Goal: Information Seeking & Learning: Learn about a topic

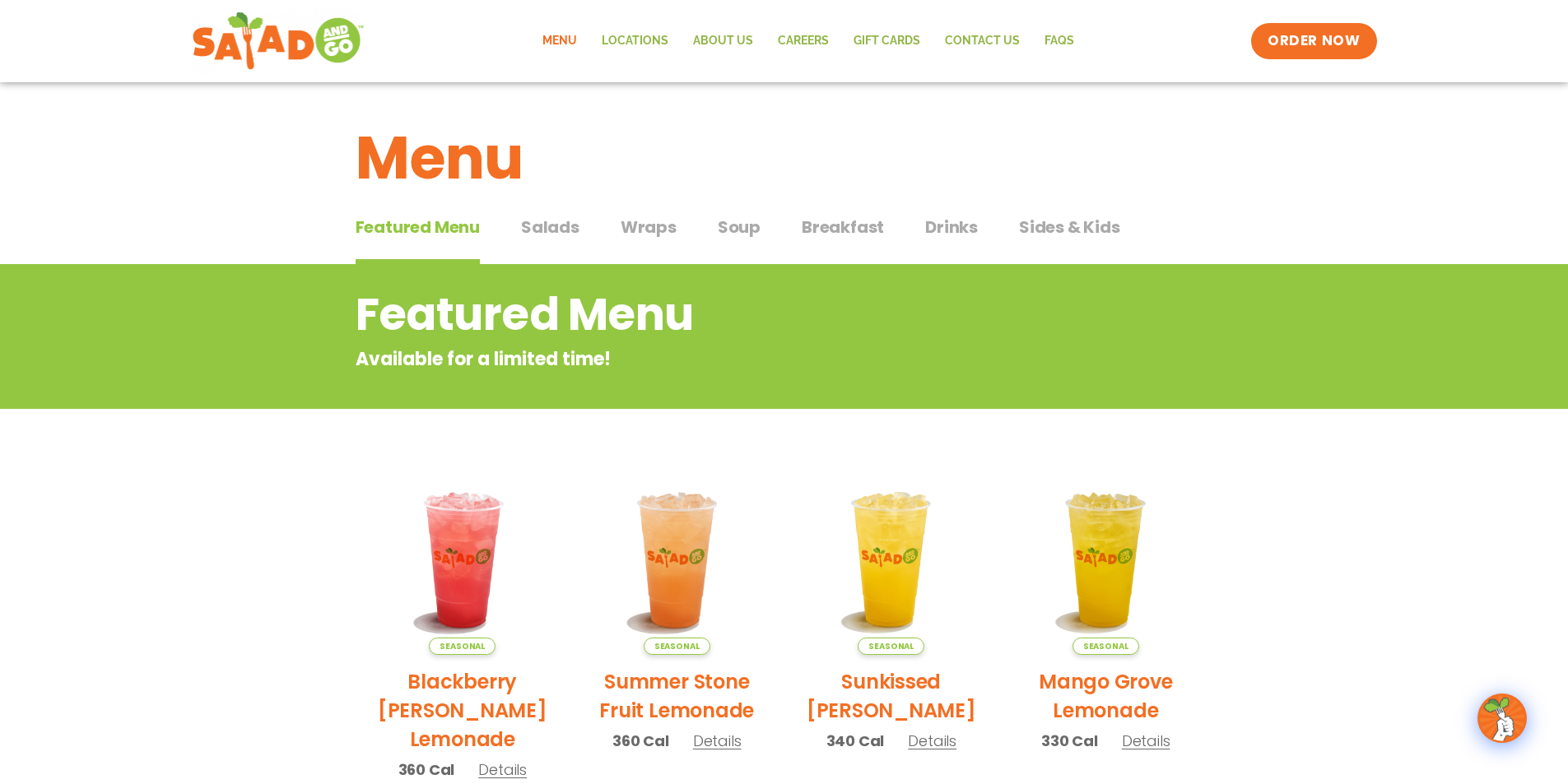
click at [654, 223] on span "Wraps" at bounding box center [648, 226] width 56 height 25
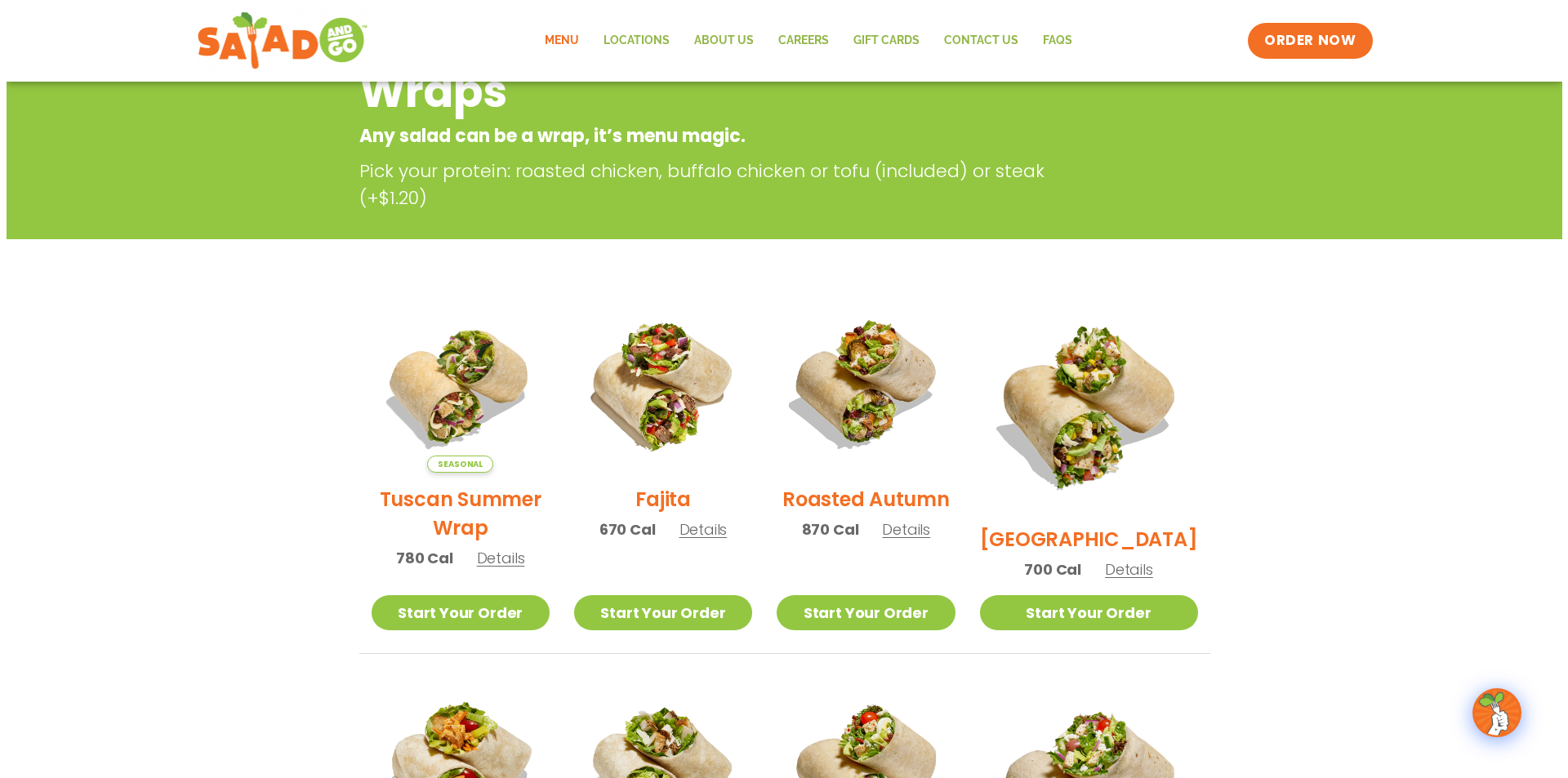
scroll to position [245, 0]
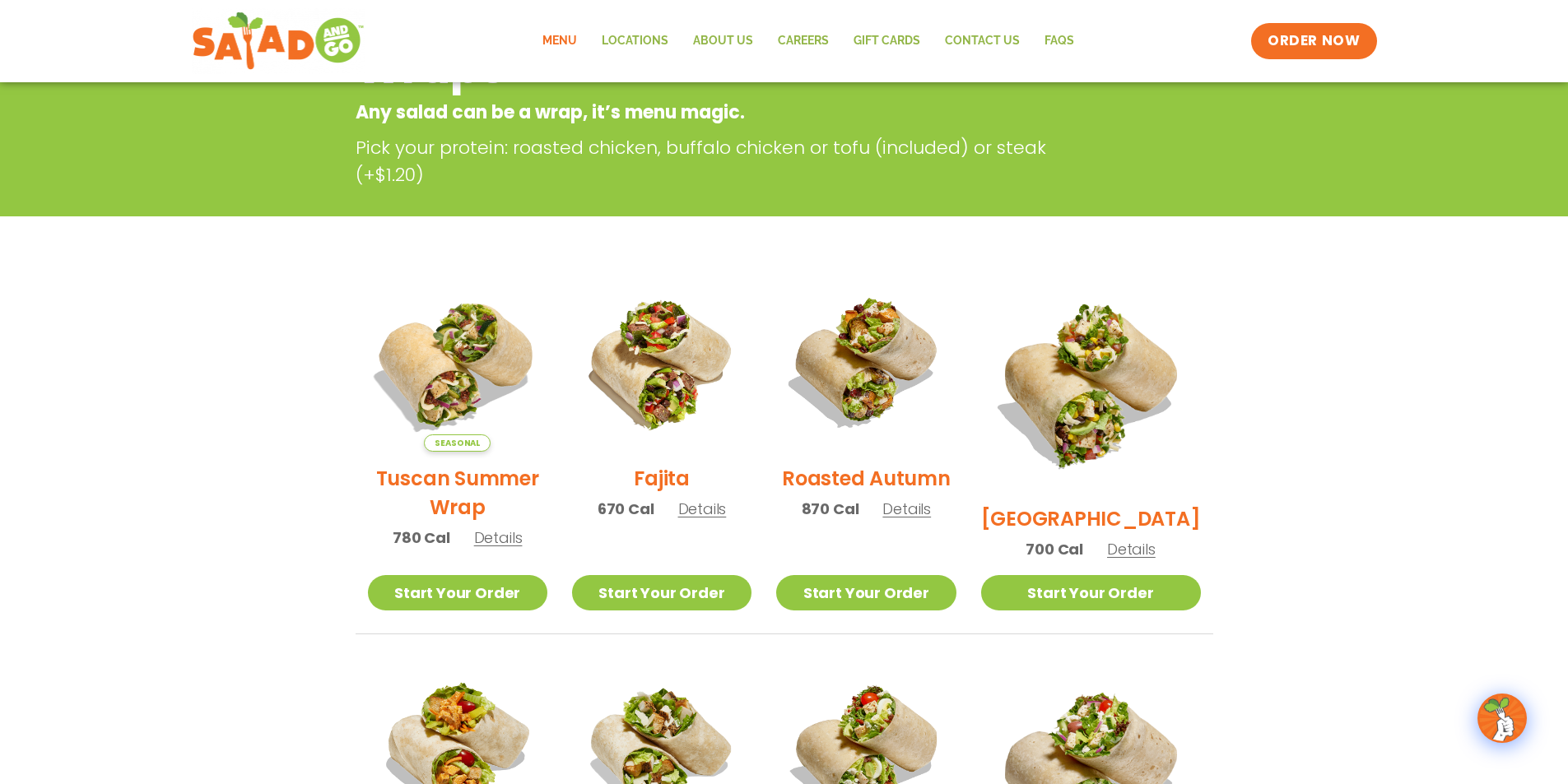
click at [462, 375] on img at bounding box center [456, 362] width 211 height 211
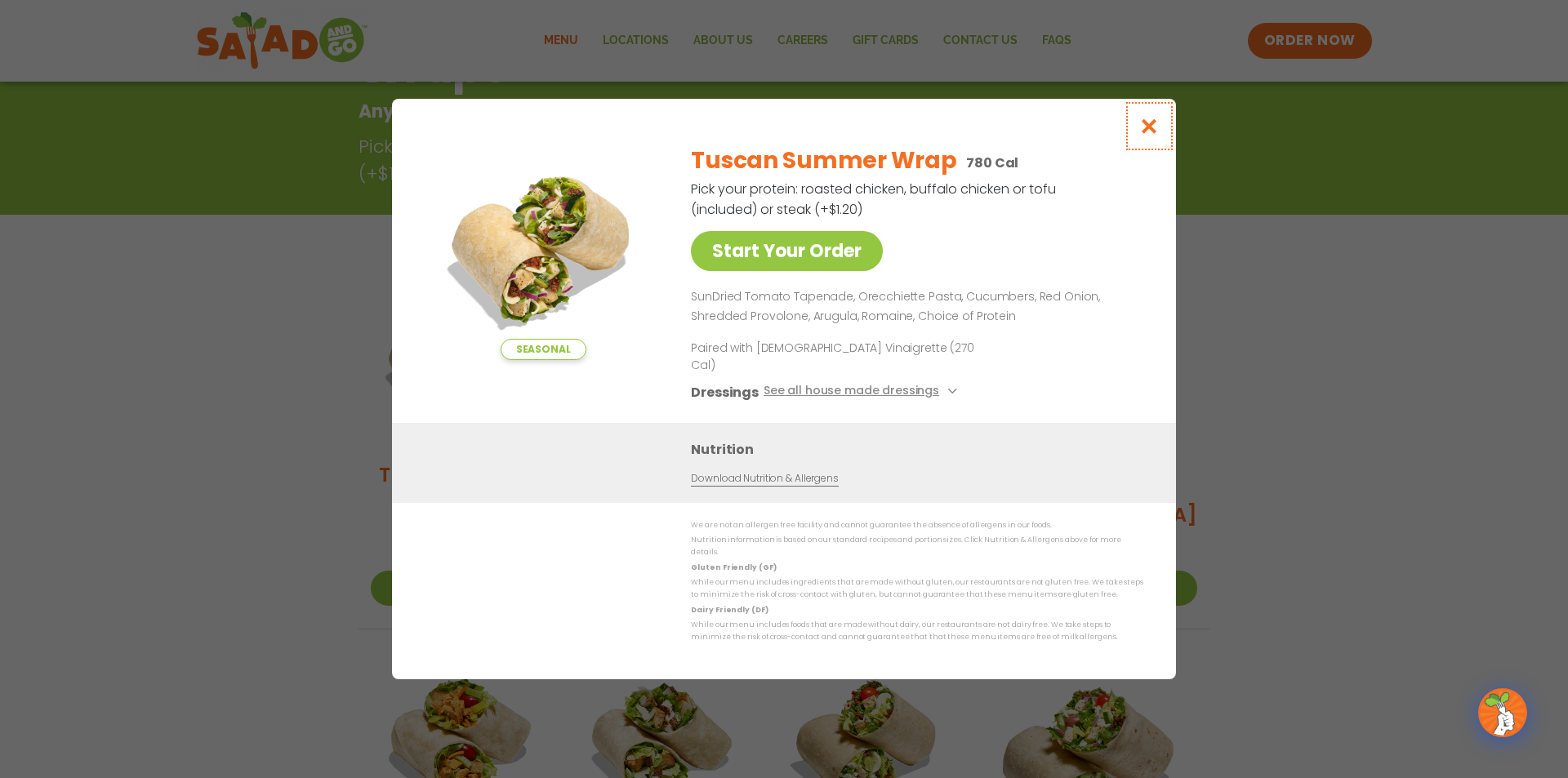
click at [1154, 135] on icon "Close modal" at bounding box center [1149, 126] width 20 height 17
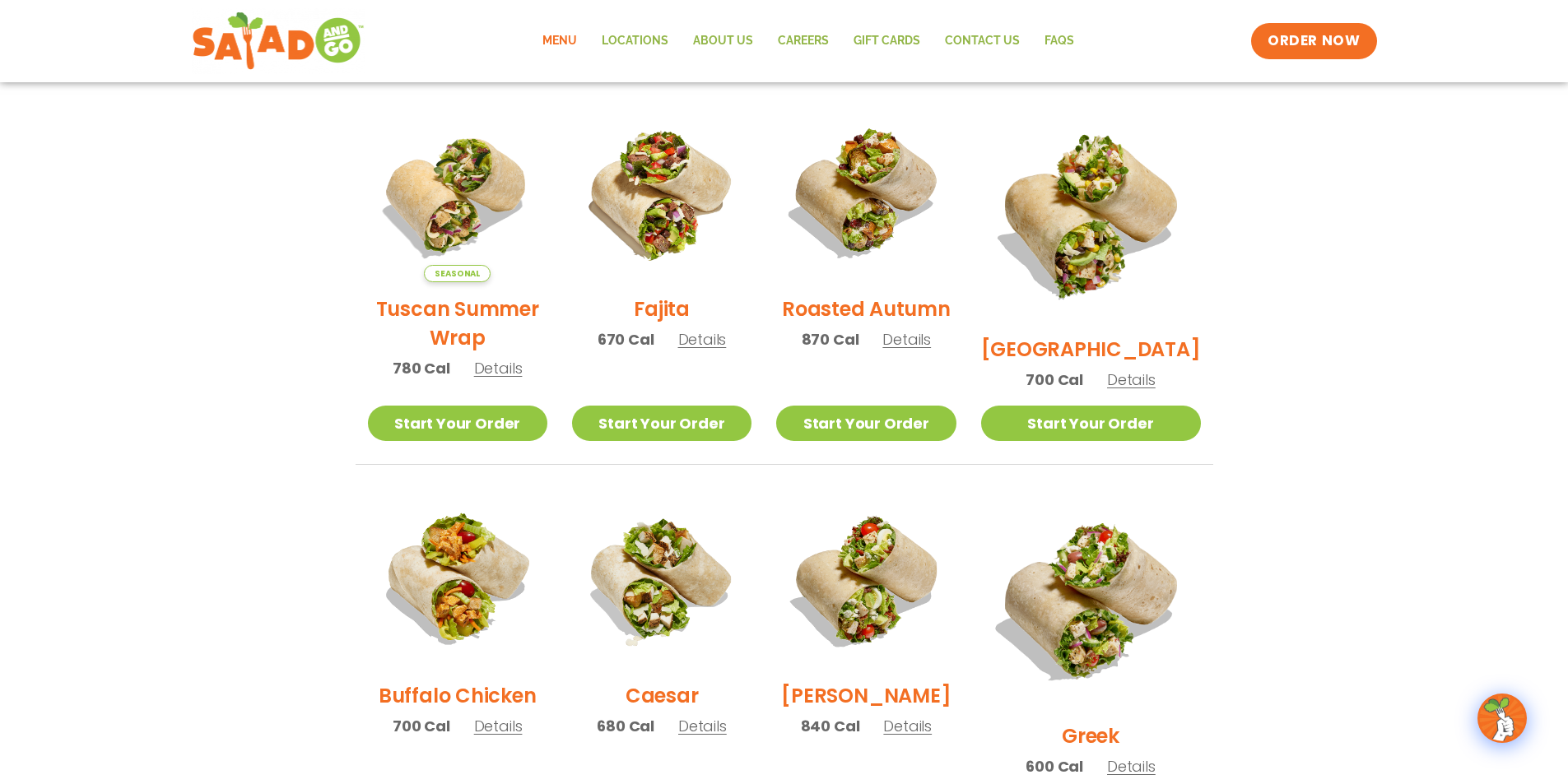
scroll to position [429, 0]
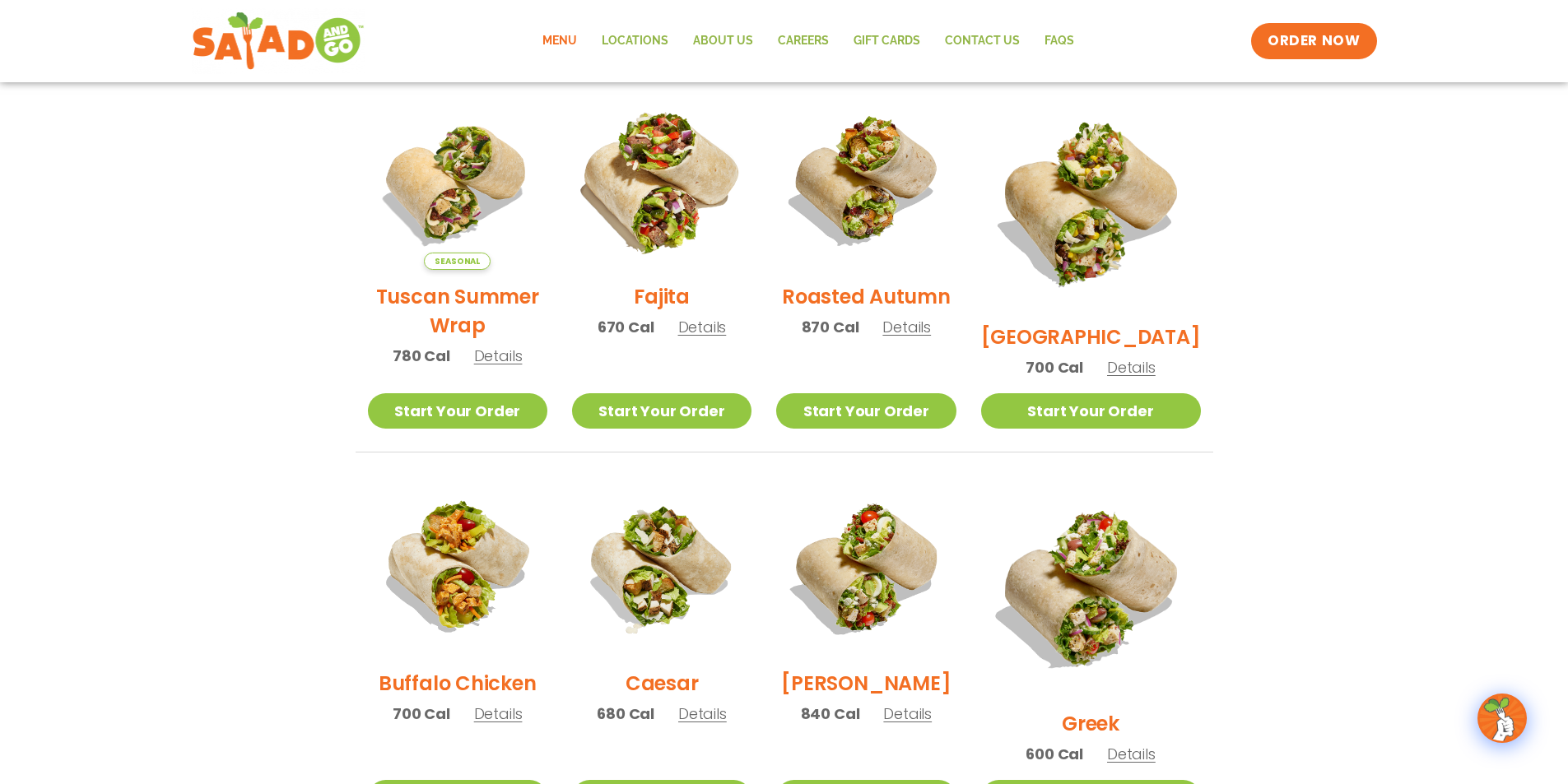
click at [683, 214] on img at bounding box center [662, 179] width 211 height 211
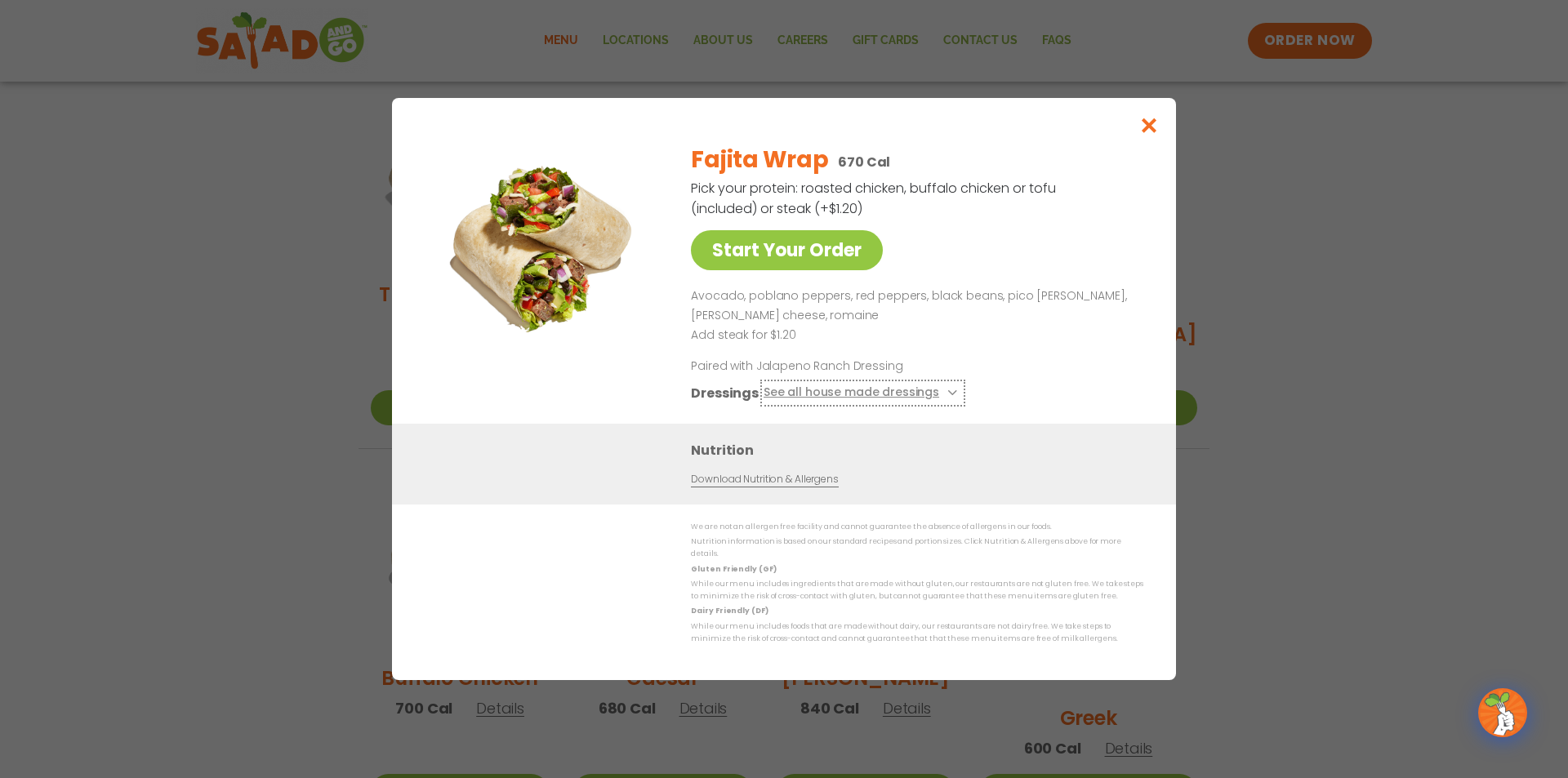
click at [803, 399] on button "See all house made dressings" at bounding box center [862, 393] width 198 height 20
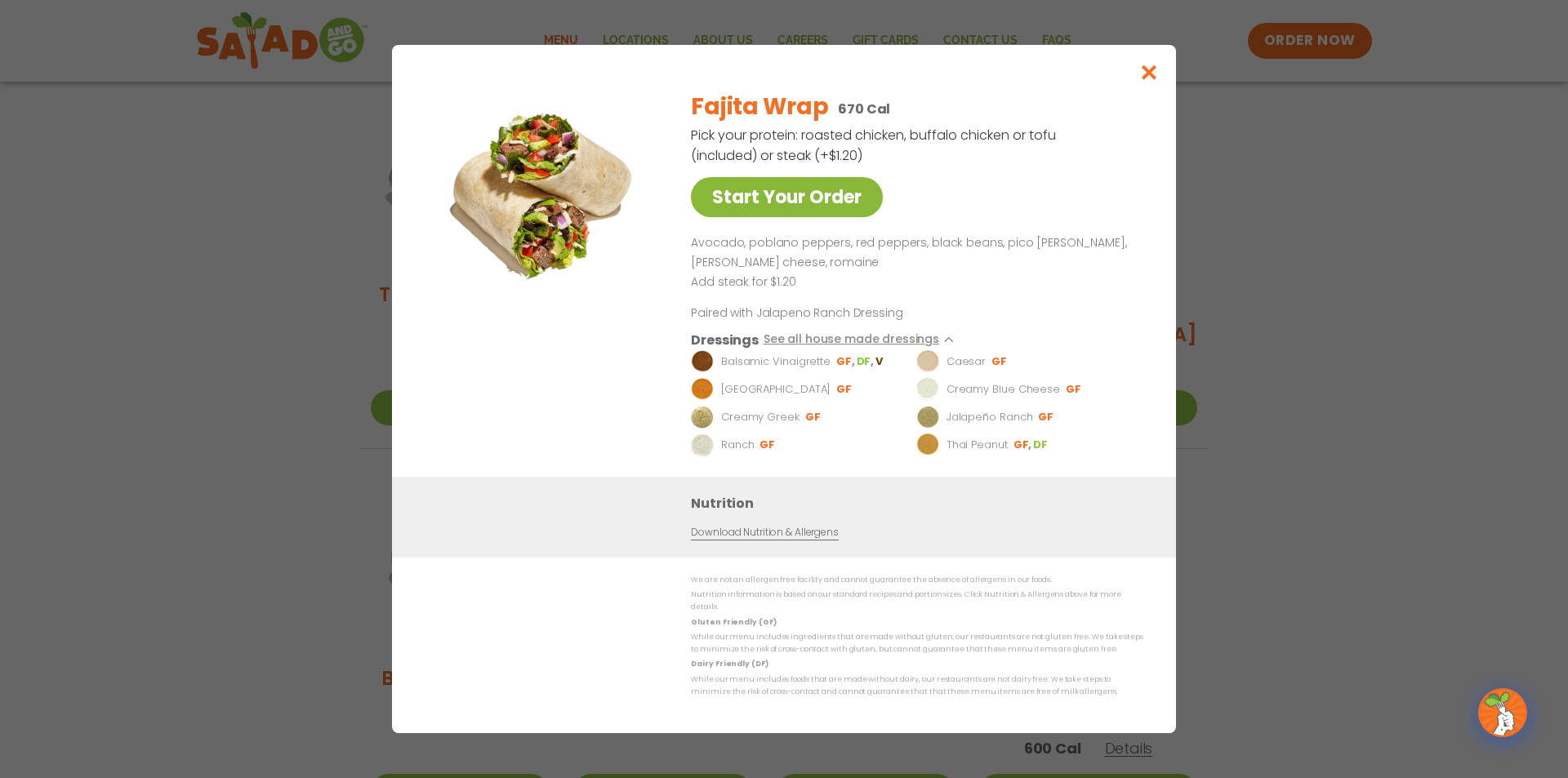
click at [809, 201] on link "Start Your Order" at bounding box center [787, 197] width 192 height 40
click at [1142, 81] on icon "Close modal" at bounding box center [1149, 72] width 20 height 17
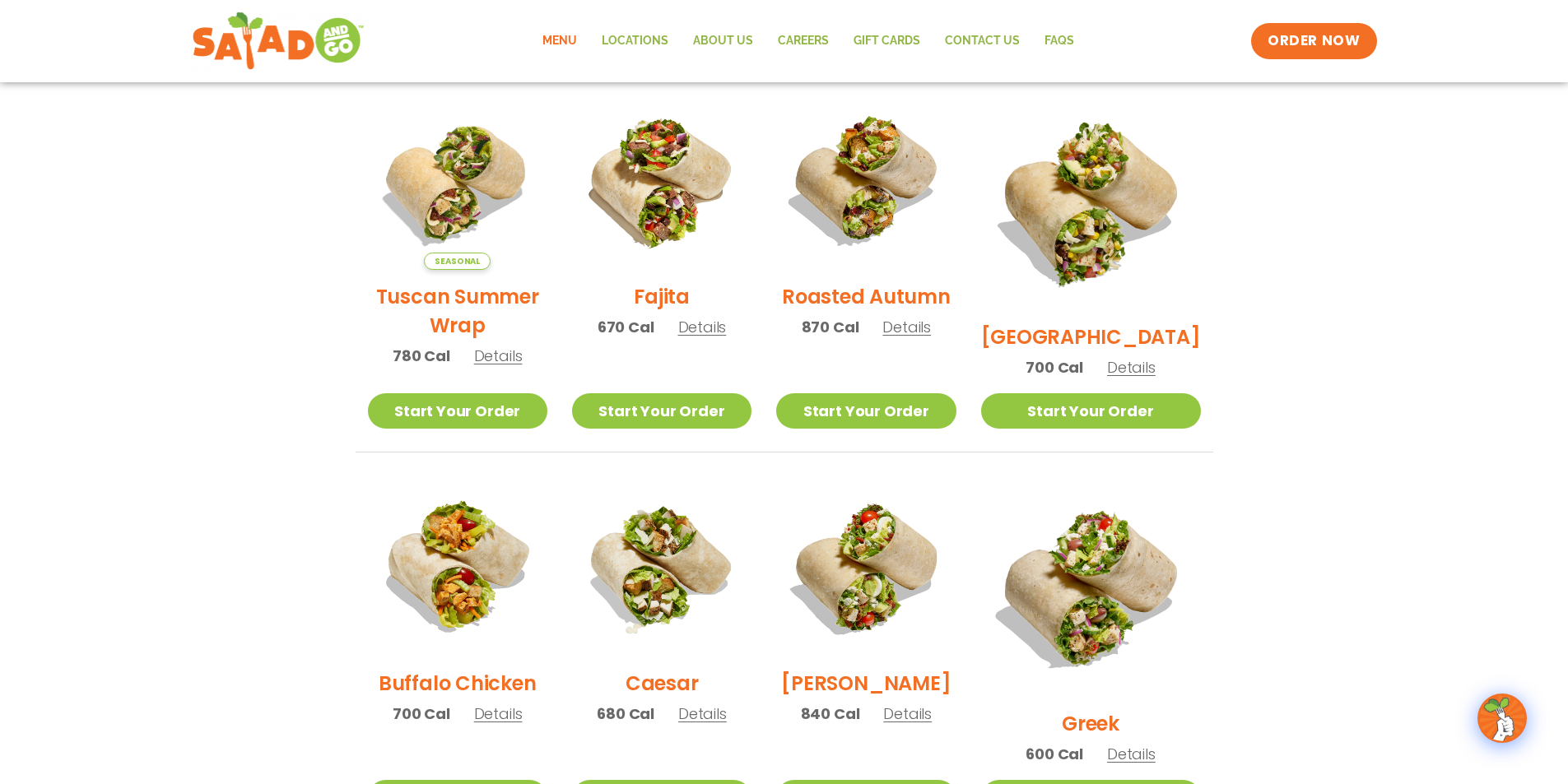
drag, startPoint x: 939, startPoint y: 339, endPoint x: 950, endPoint y: 339, distance: 11.0
click at [930, 338] on span "Details" at bounding box center [906, 327] width 49 height 20
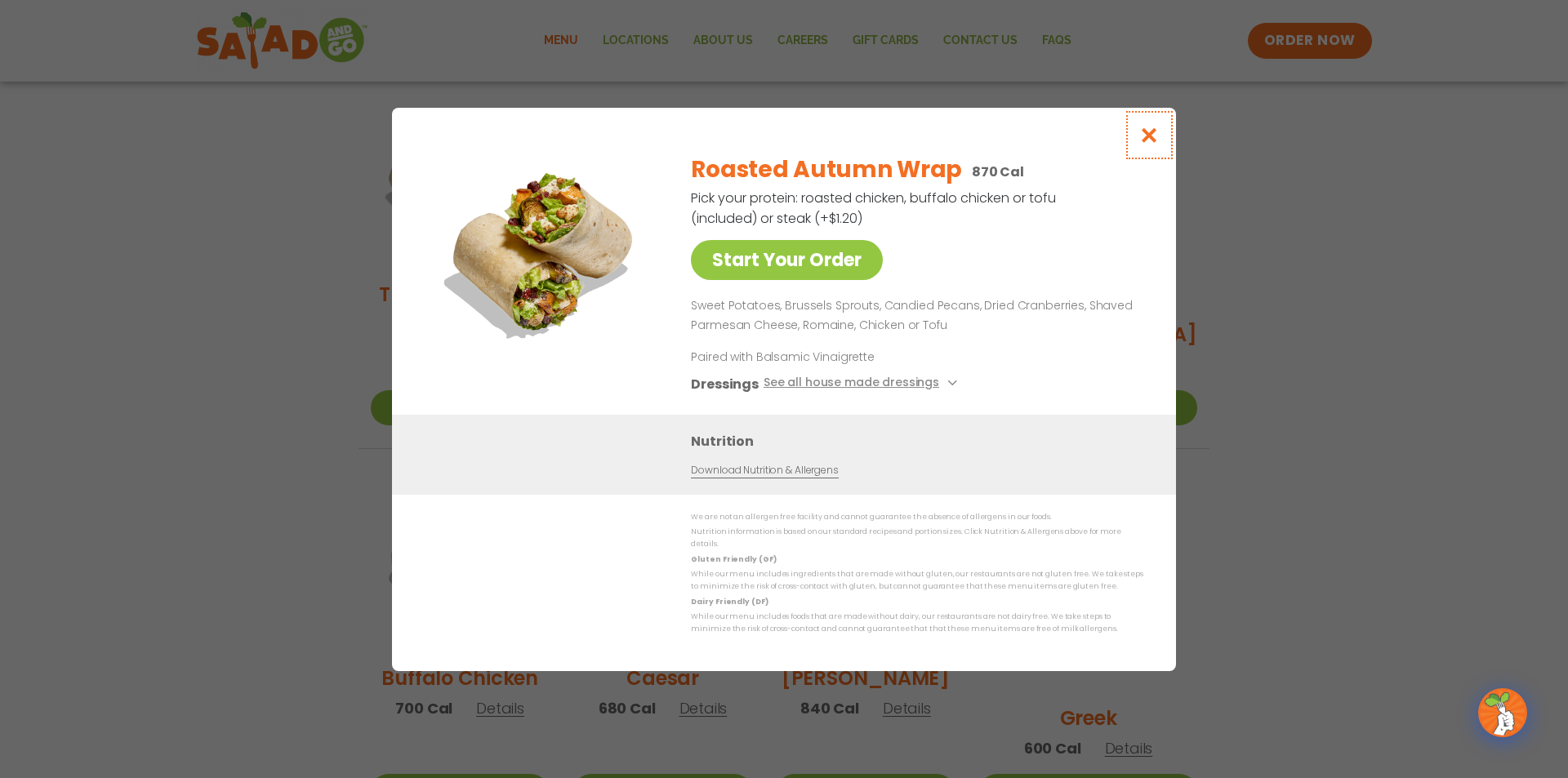
drag, startPoint x: 1147, startPoint y: 136, endPoint x: 1138, endPoint y: 145, distance: 12.7
click at [1146, 137] on icon "Close modal" at bounding box center [1149, 135] width 20 height 17
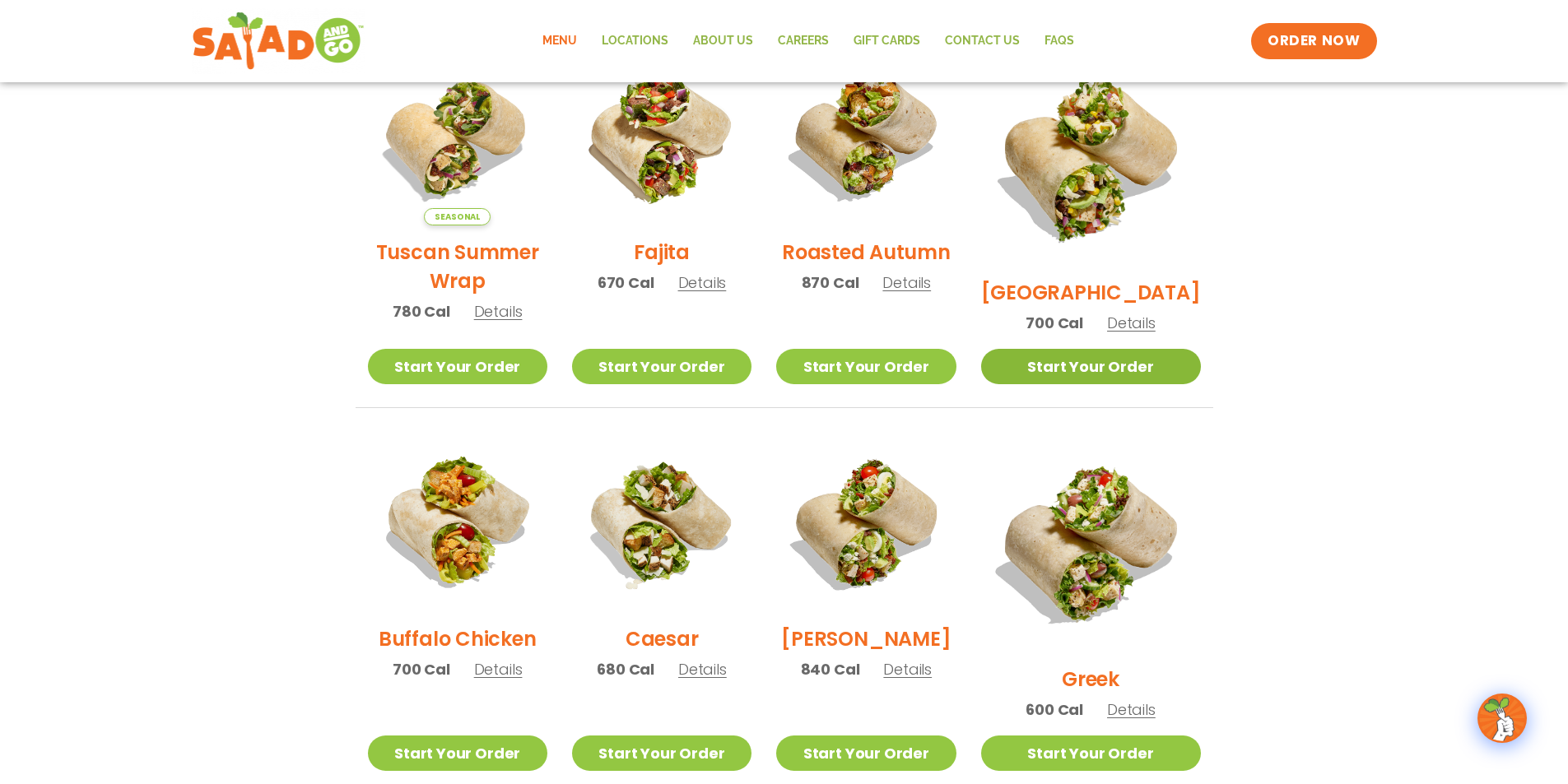
scroll to position [511, 0]
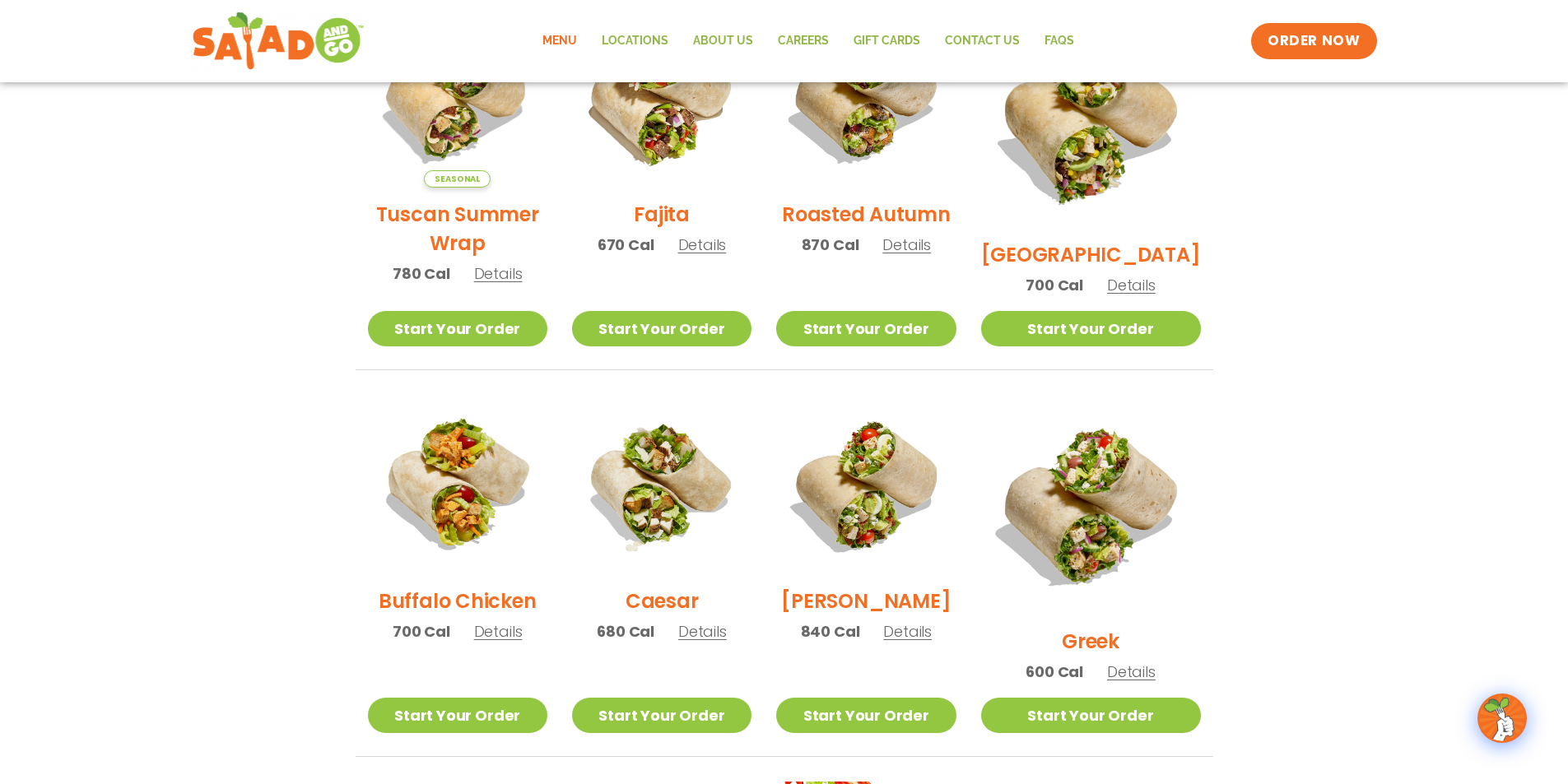
click at [1156, 275] on span "Details" at bounding box center [1131, 285] width 49 height 20
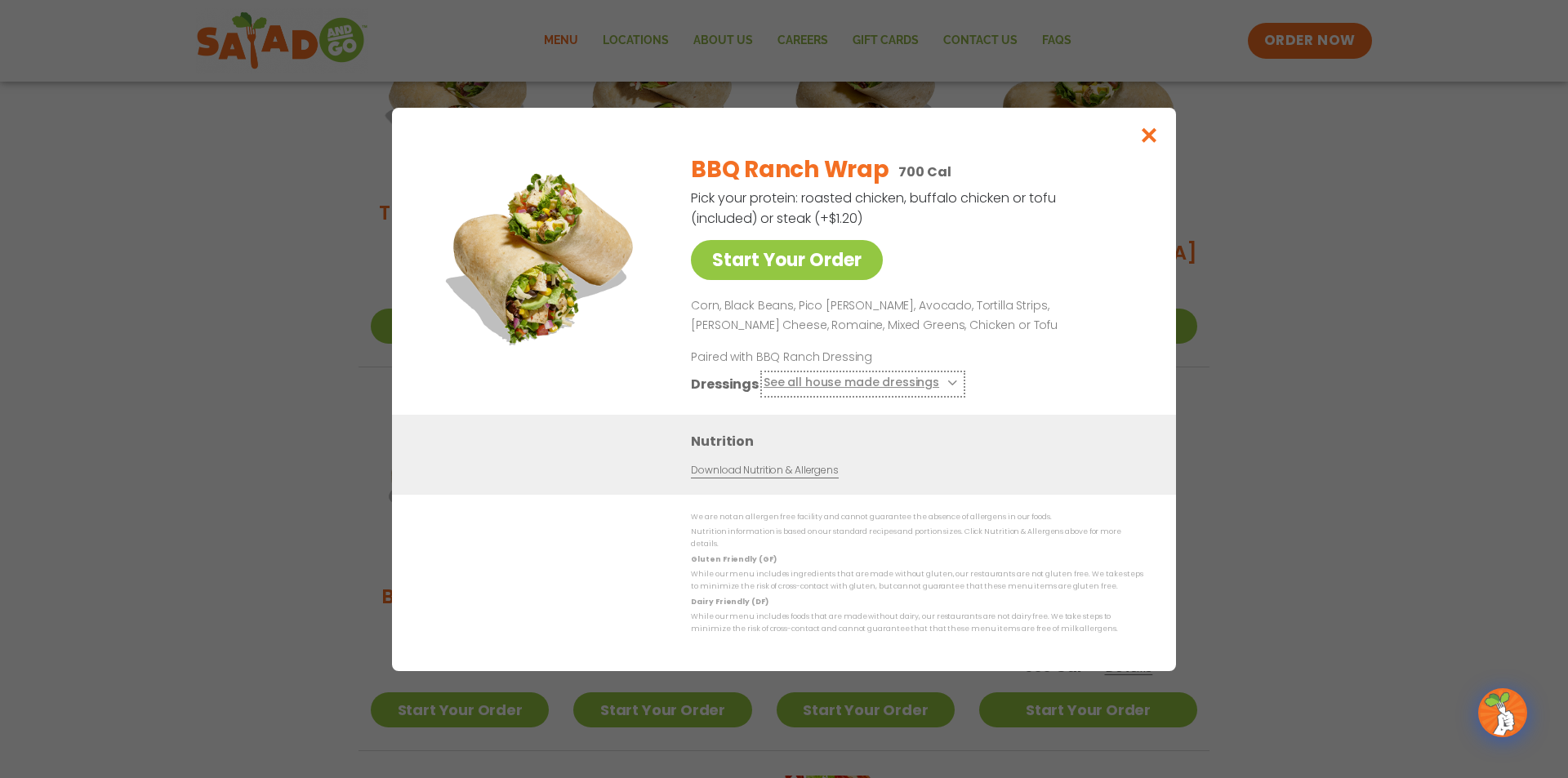
click at [904, 387] on button "See all house made dressings" at bounding box center [862, 384] width 198 height 20
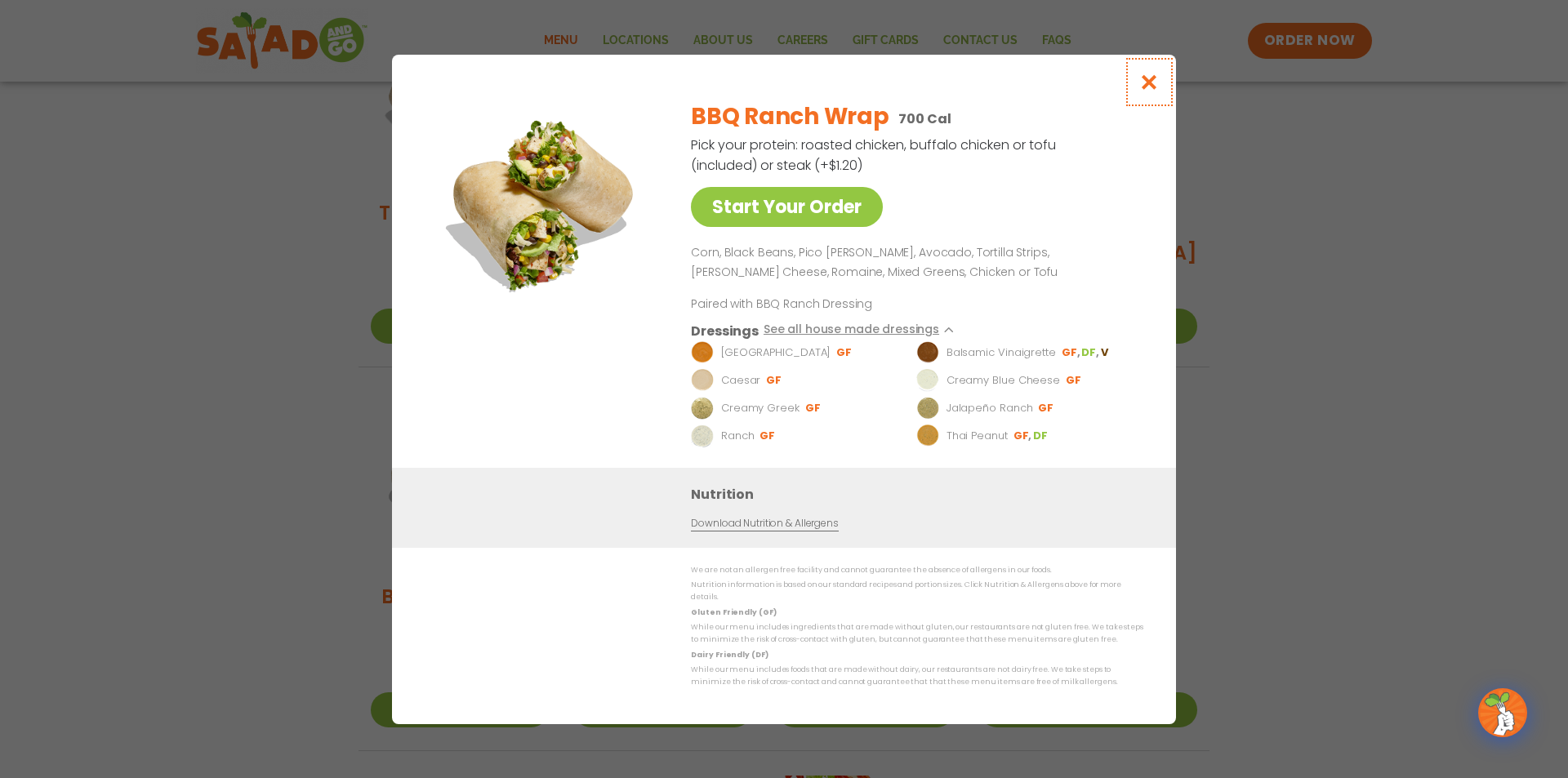
click at [1151, 89] on icon "Close modal" at bounding box center [1149, 81] width 20 height 17
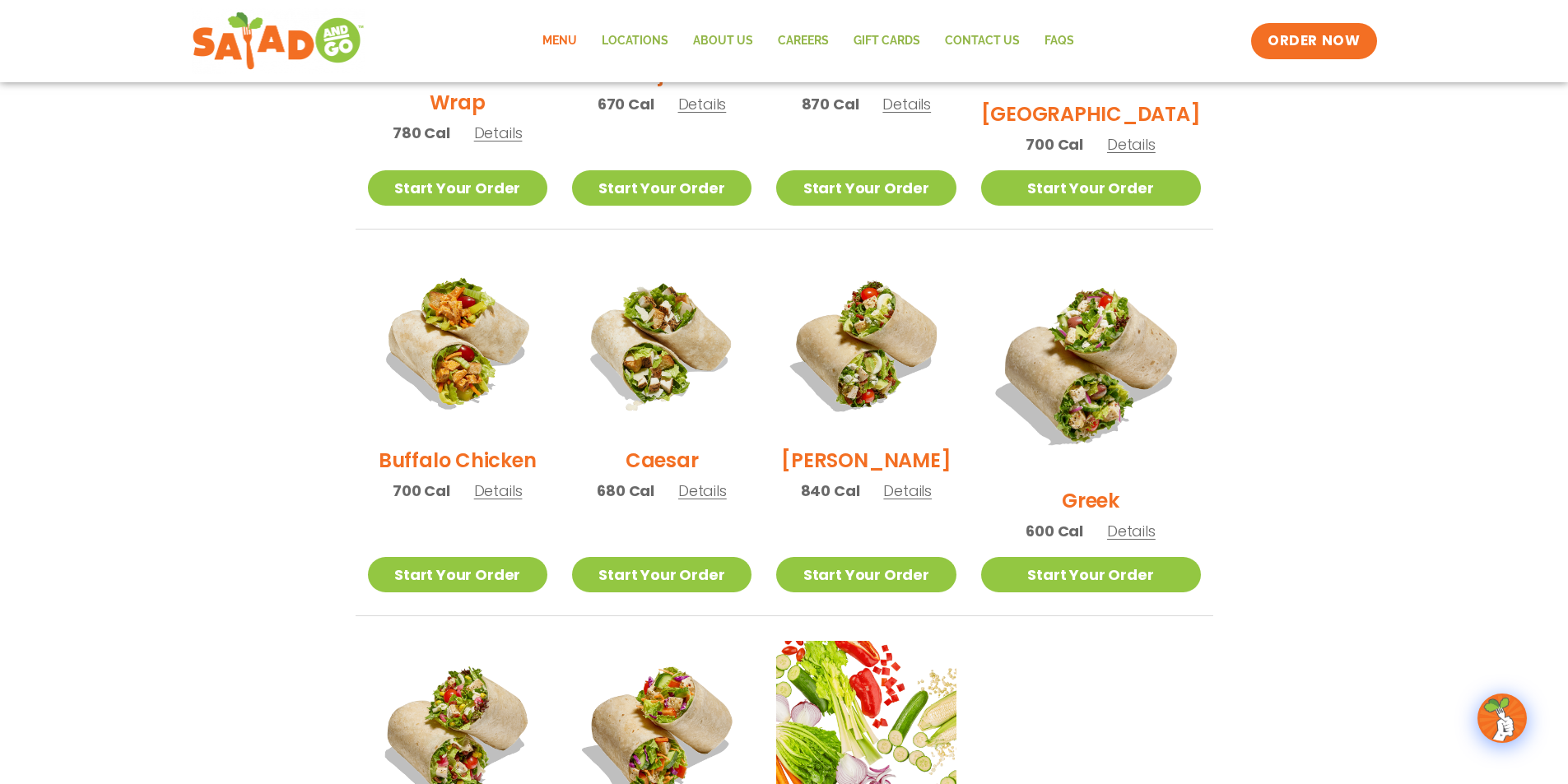
scroll to position [675, 0]
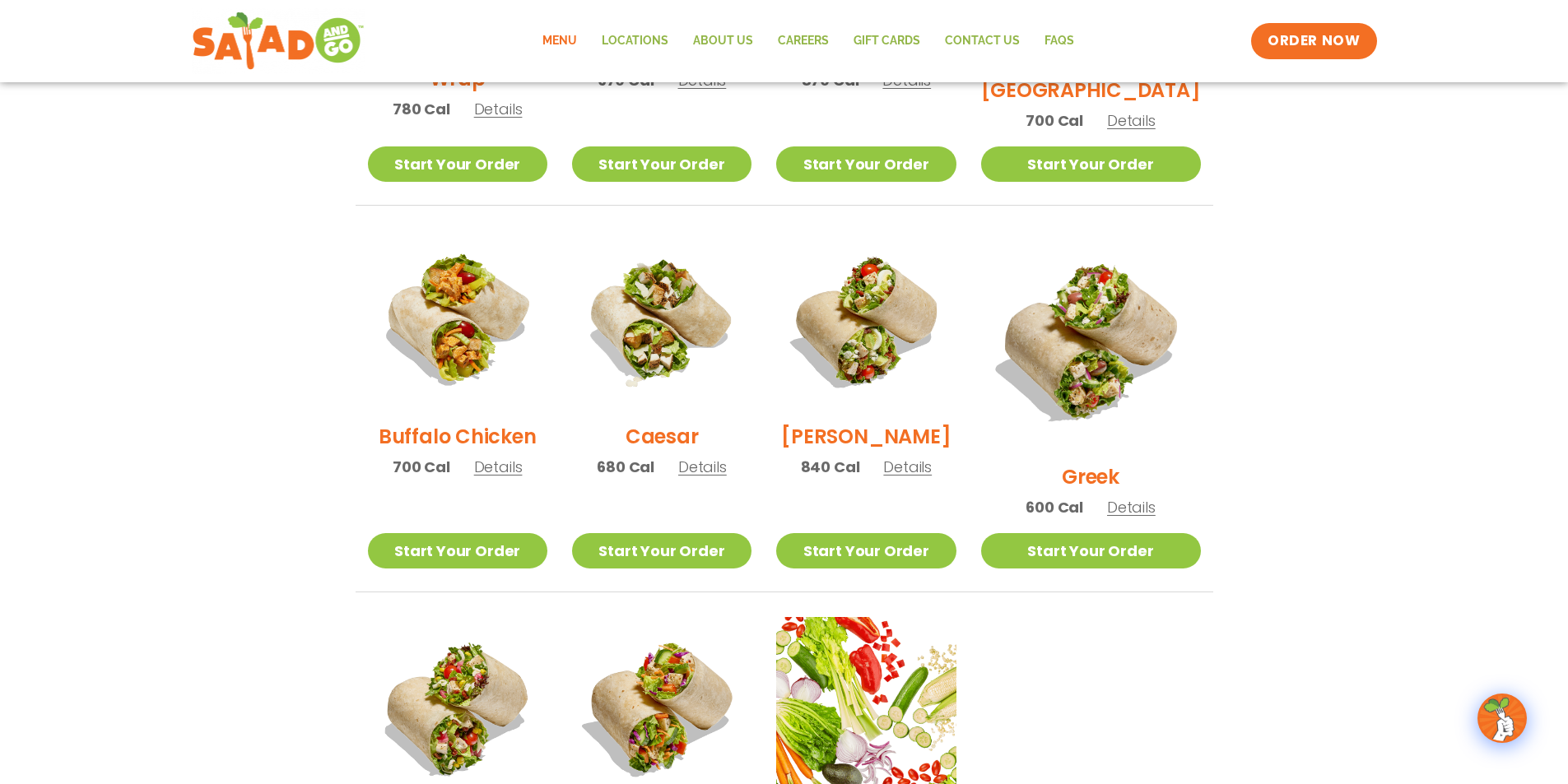
click at [928, 478] on span "Details" at bounding box center [907, 467] width 49 height 20
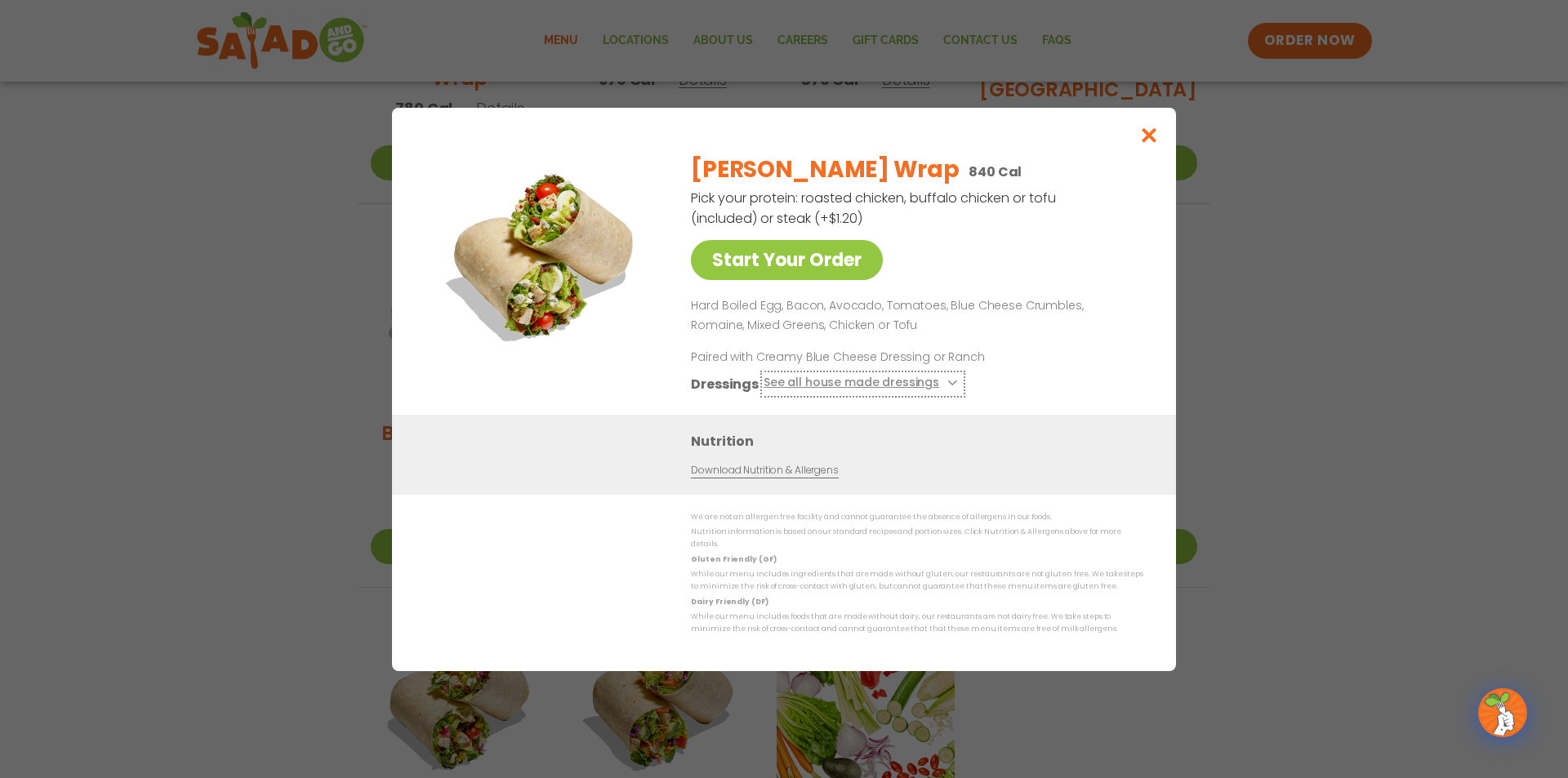
click at [913, 388] on button "See all house made dressings" at bounding box center [862, 384] width 198 height 20
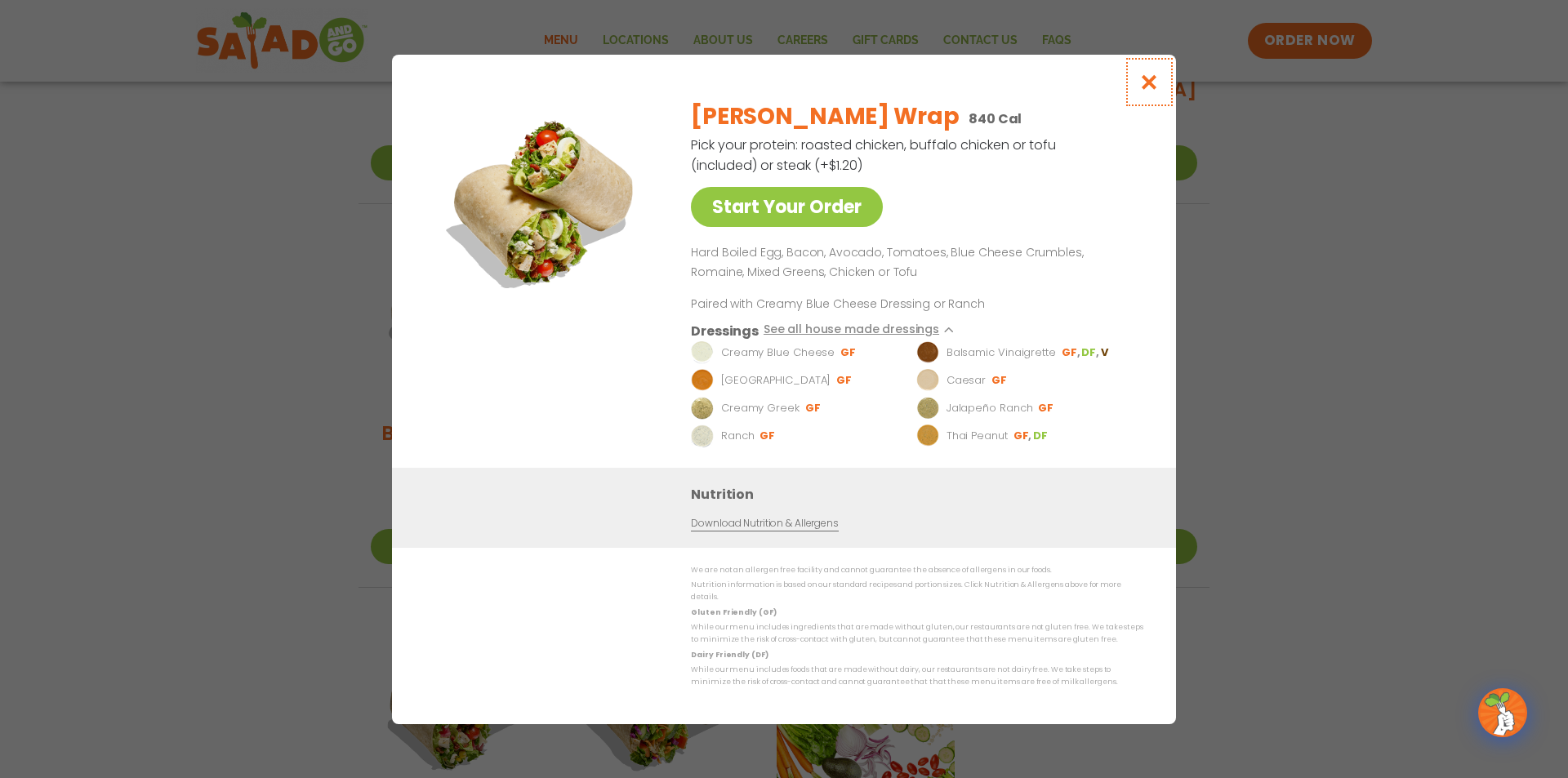
click at [1152, 78] on icon "Close modal" at bounding box center [1149, 81] width 20 height 17
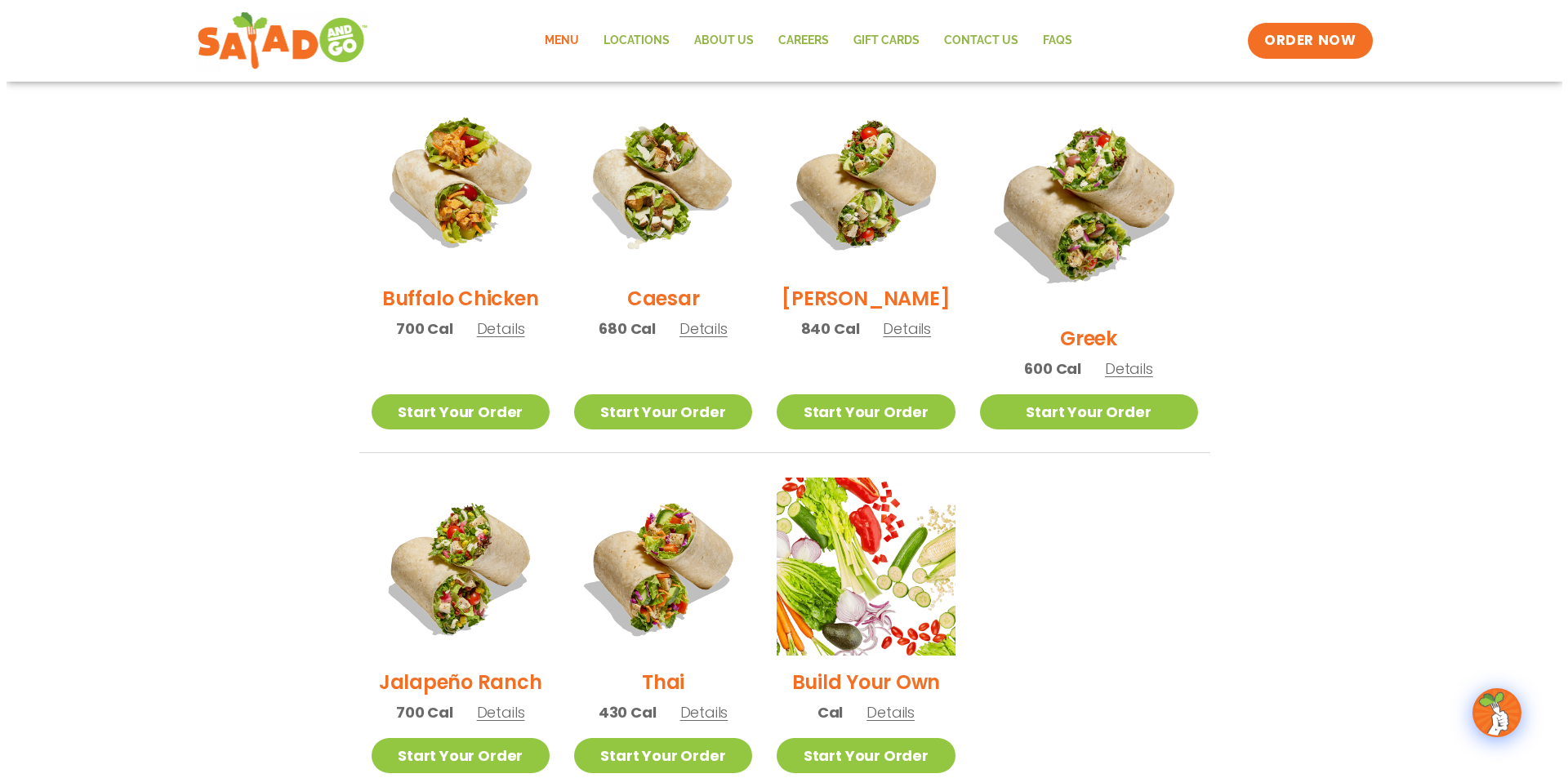
scroll to position [915, 0]
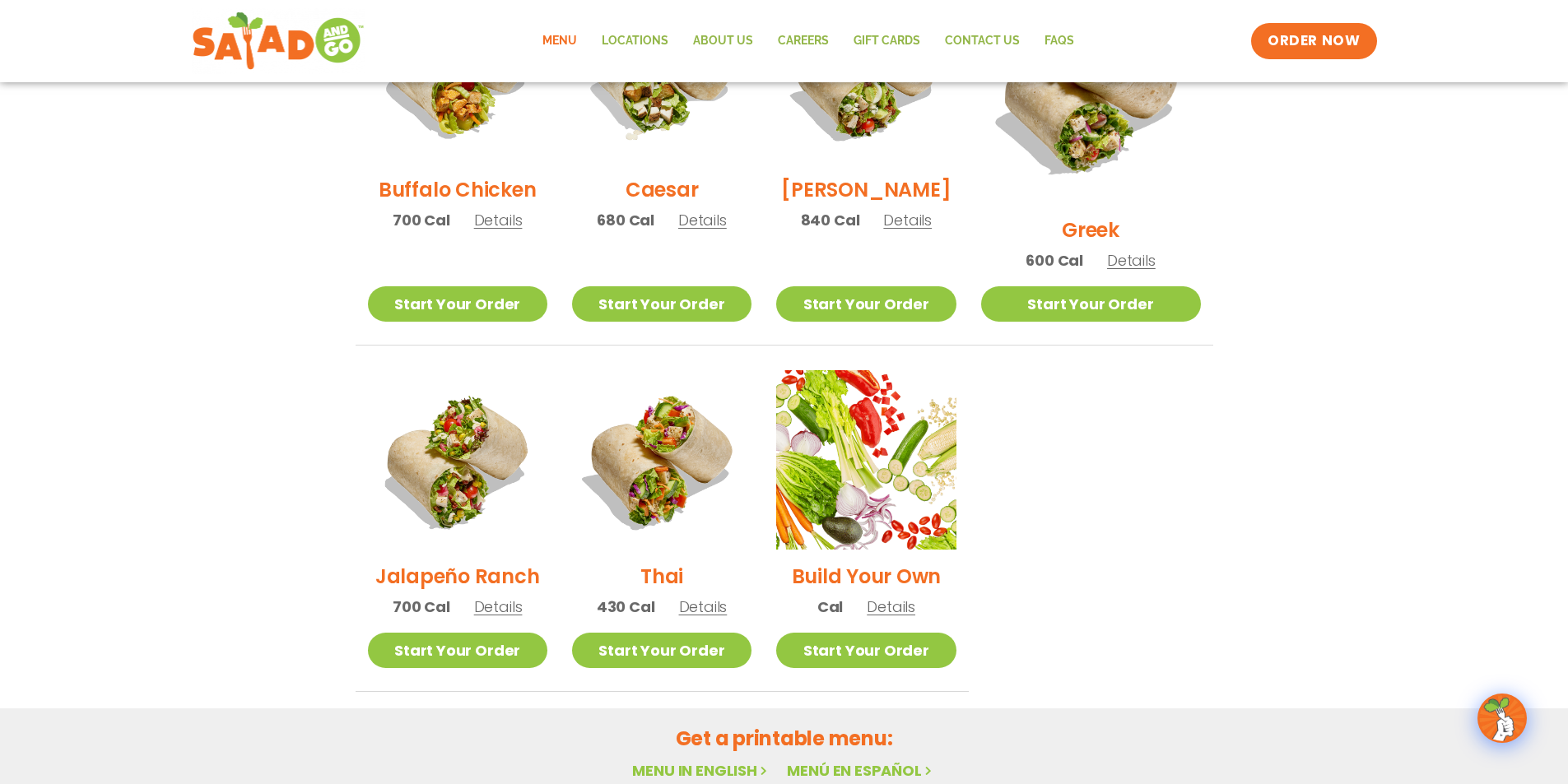
click at [503, 596] on span "Details" at bounding box center [498, 606] width 49 height 20
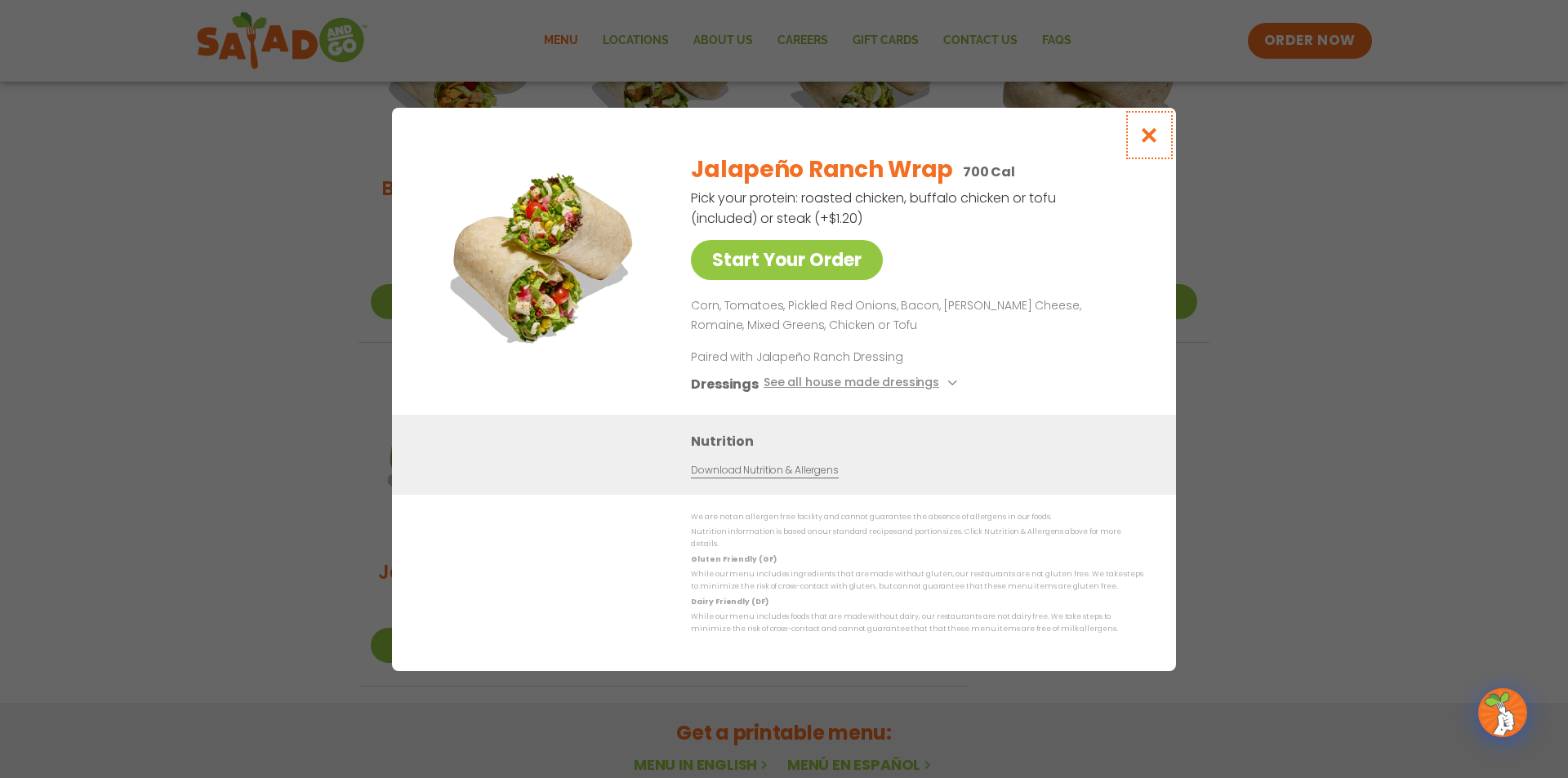
click at [1151, 140] on icon "Close modal" at bounding box center [1149, 135] width 20 height 17
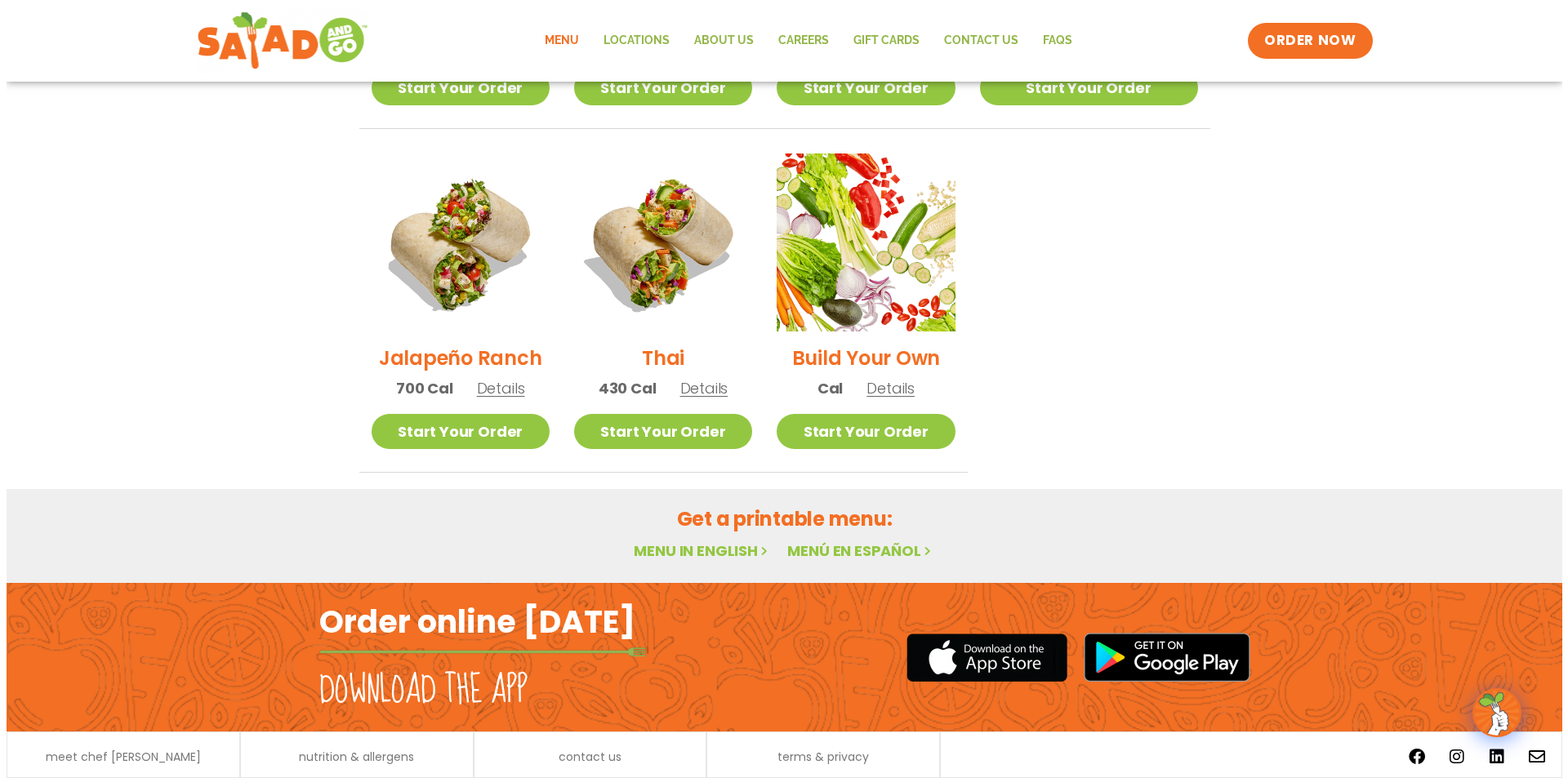
scroll to position [1130, 0]
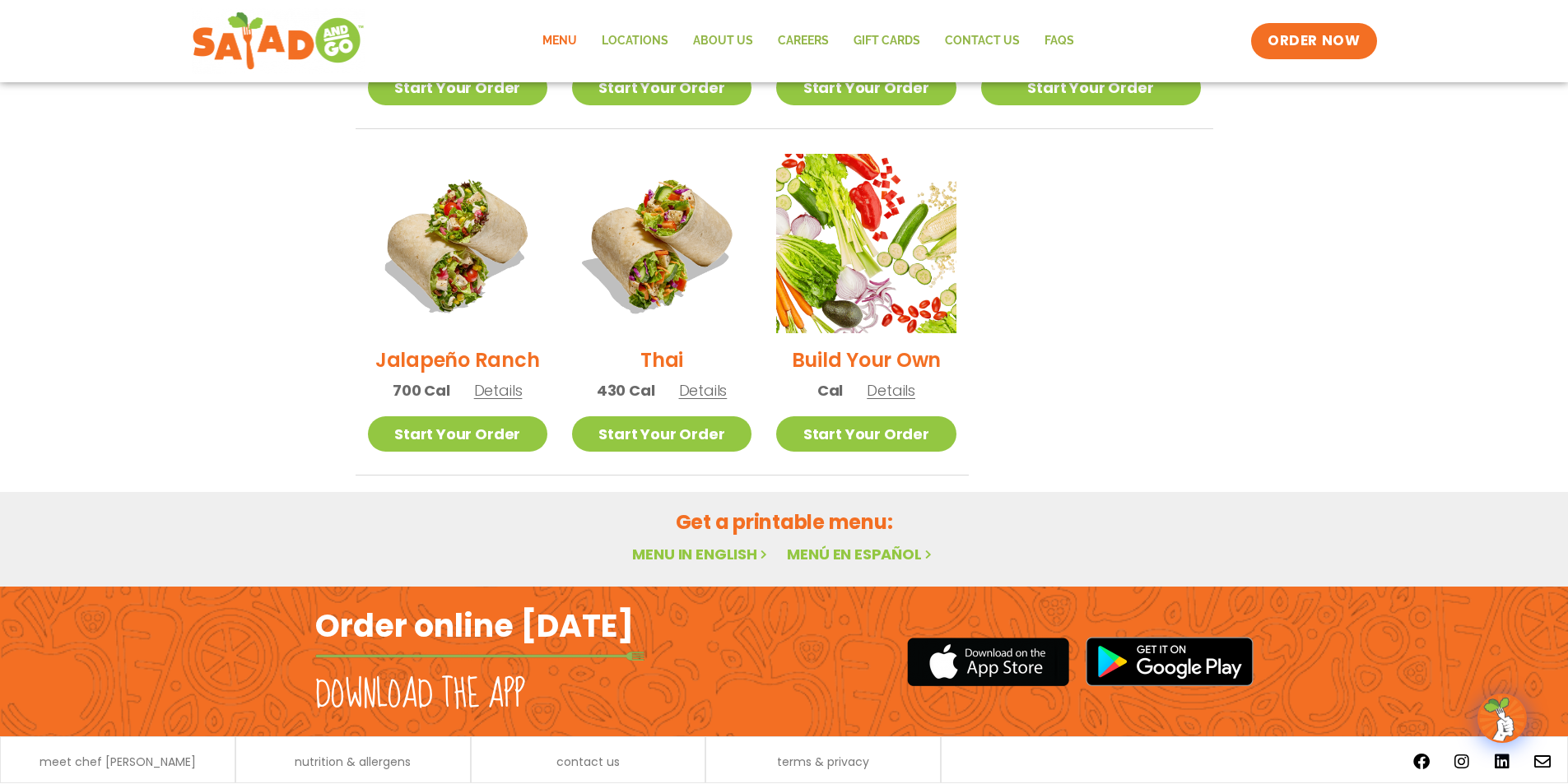
click at [726, 380] on span "Details" at bounding box center [703, 390] width 49 height 20
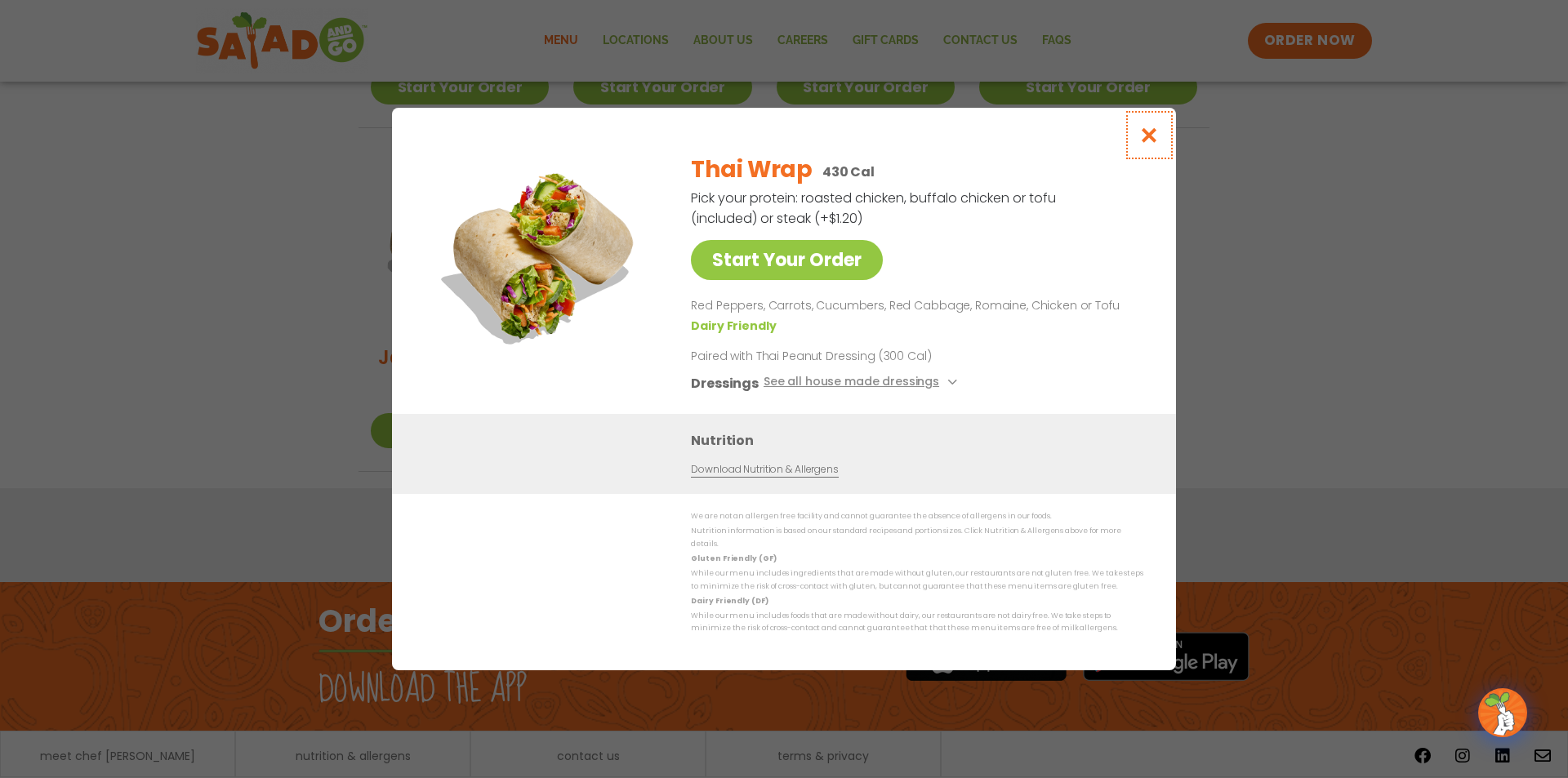
click at [1146, 142] on icon "Close modal" at bounding box center [1149, 135] width 20 height 17
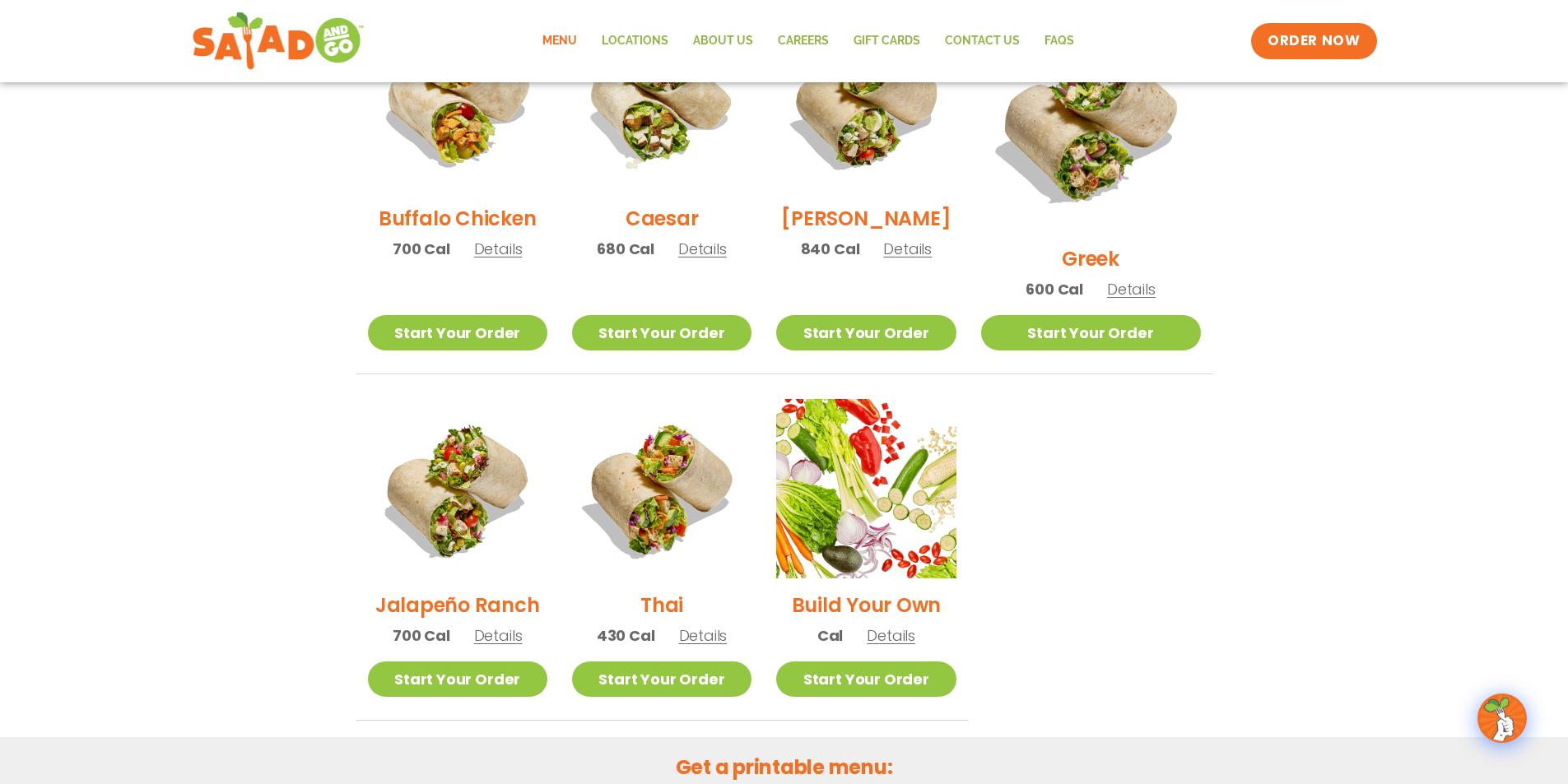
scroll to position [810, 0]
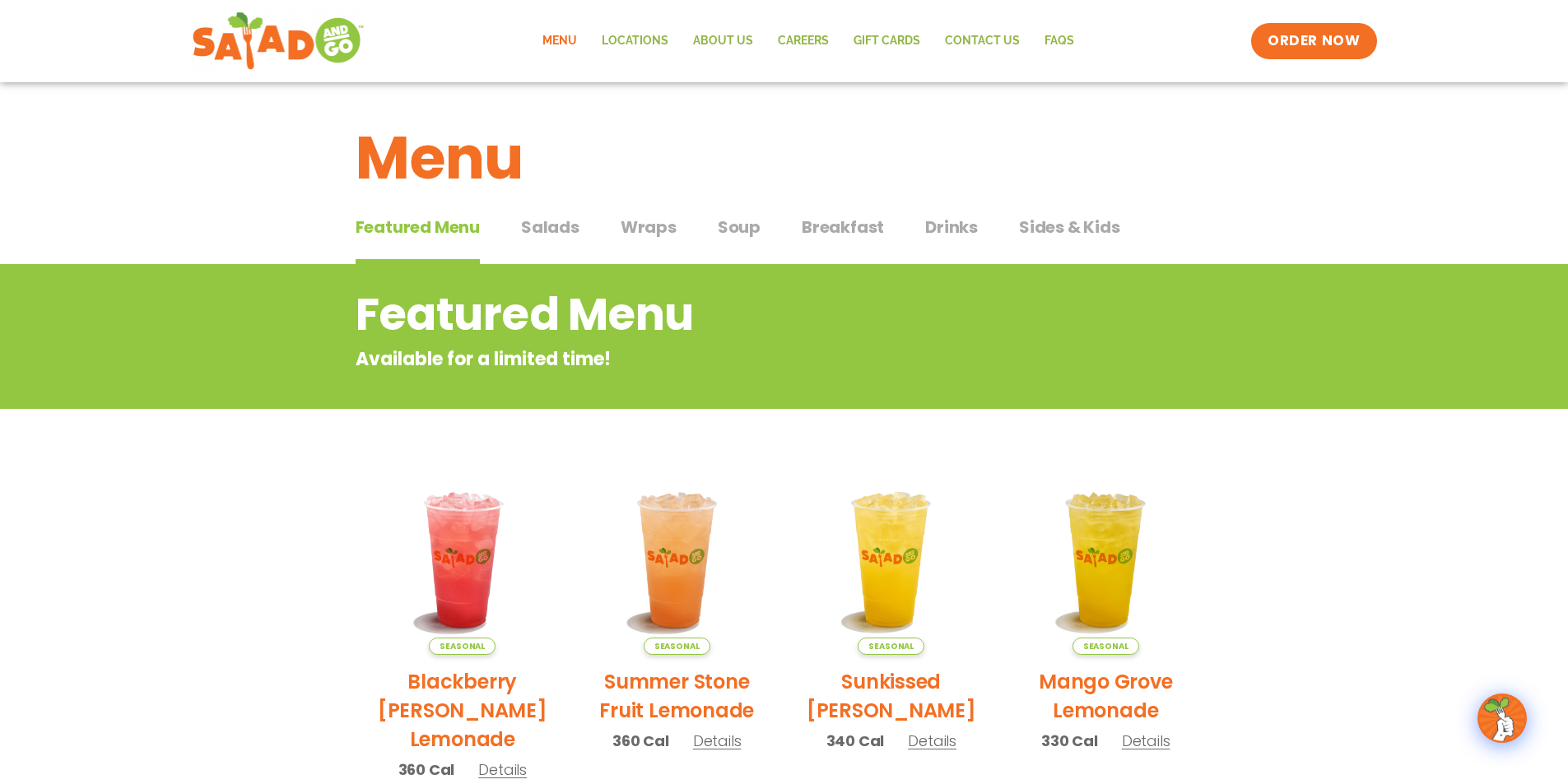
click at [728, 236] on span "Soup" at bounding box center [739, 226] width 43 height 25
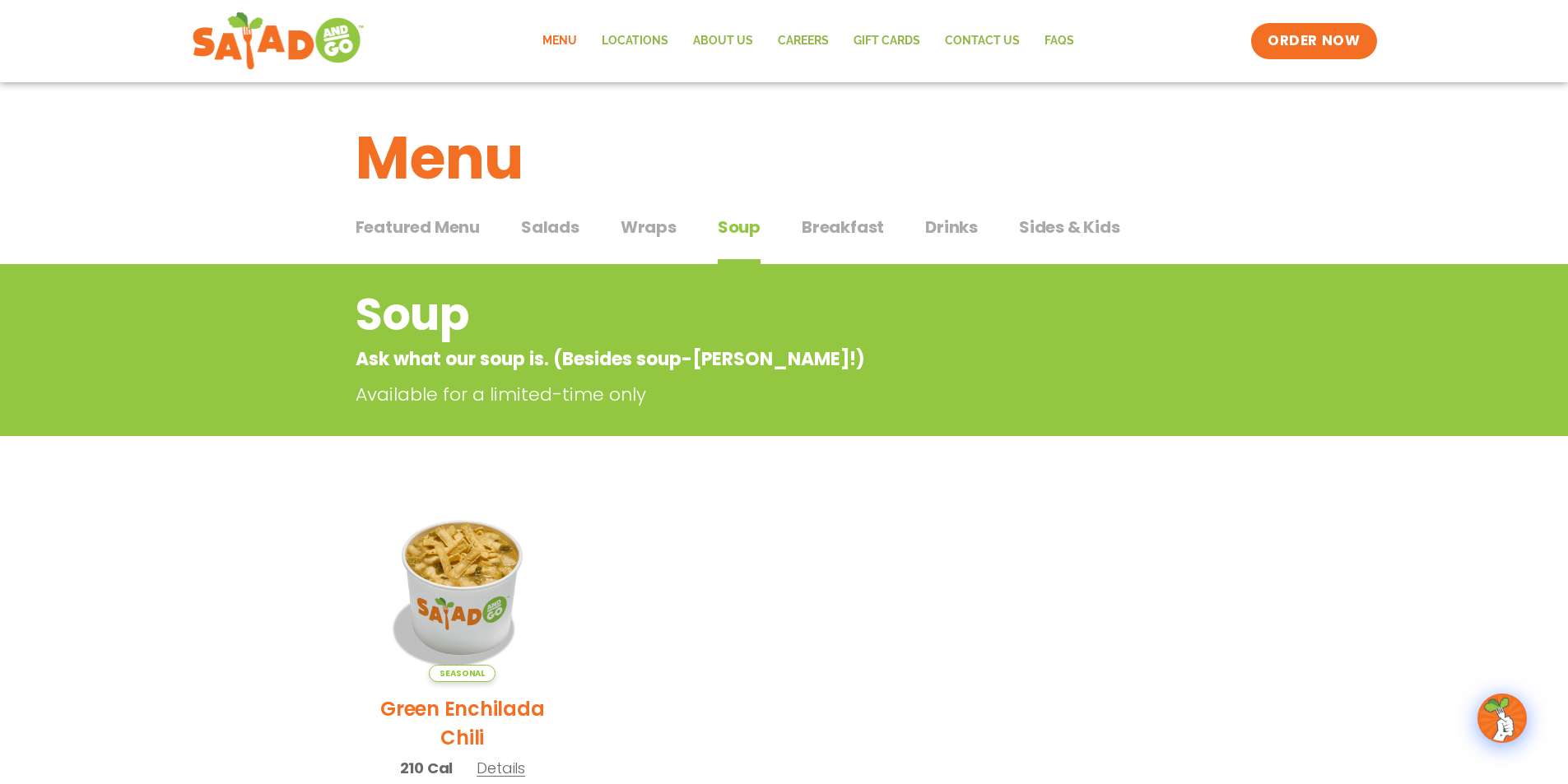
click at [555, 226] on span "Salads" at bounding box center [549, 226] width 58 height 25
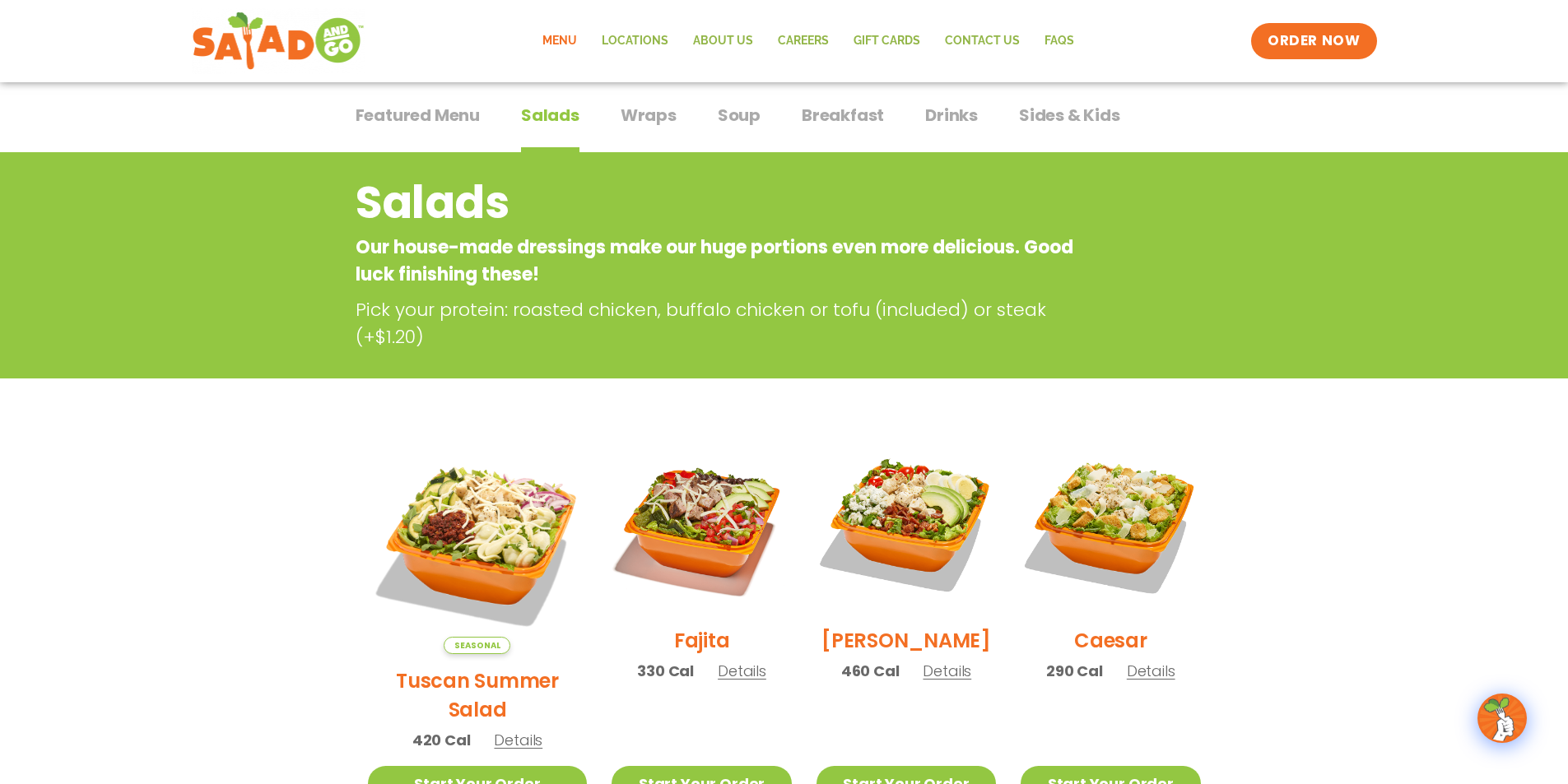
scroll to position [82, 0]
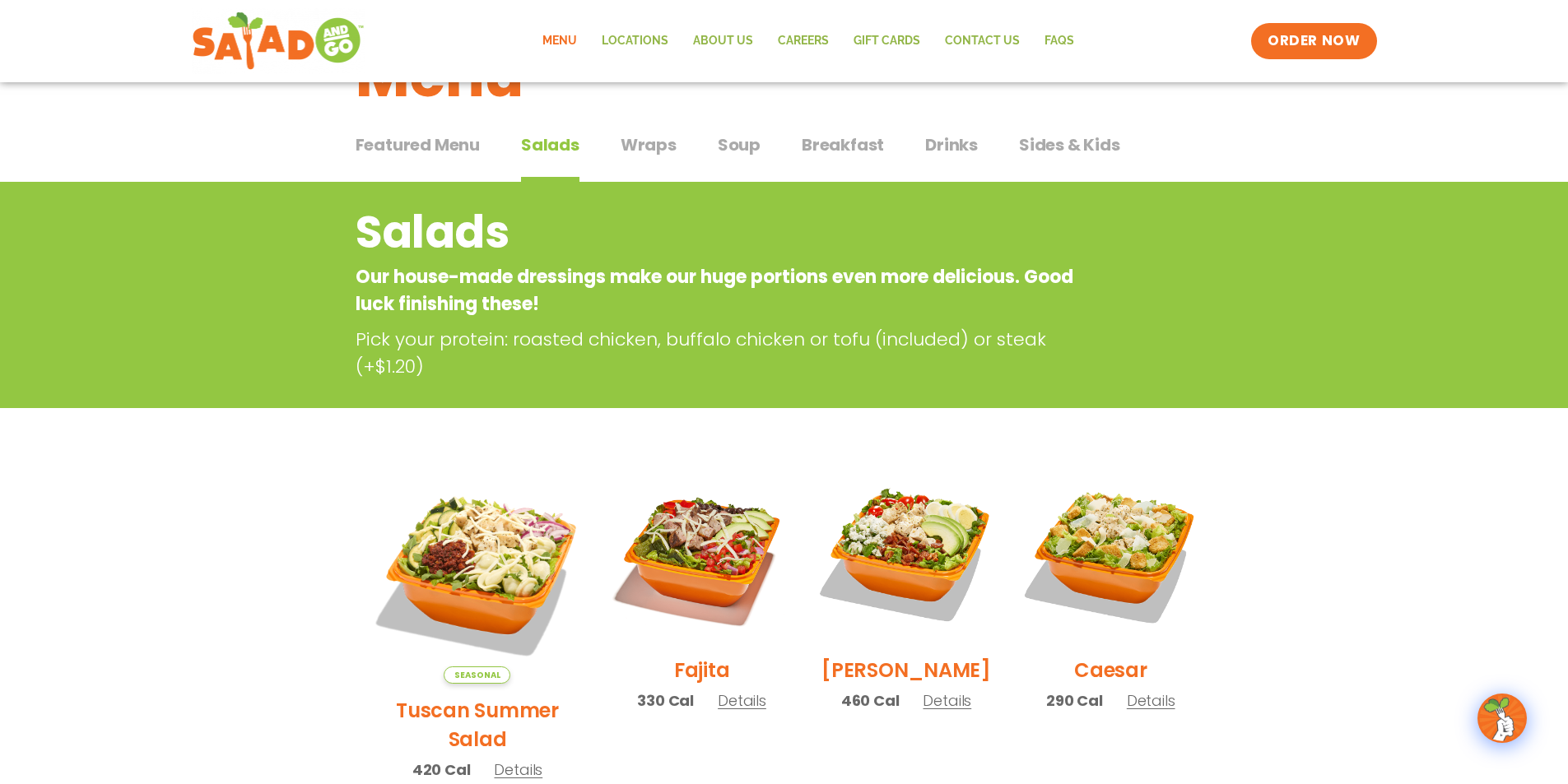
click at [856, 150] on span "Breakfast" at bounding box center [842, 144] width 82 height 25
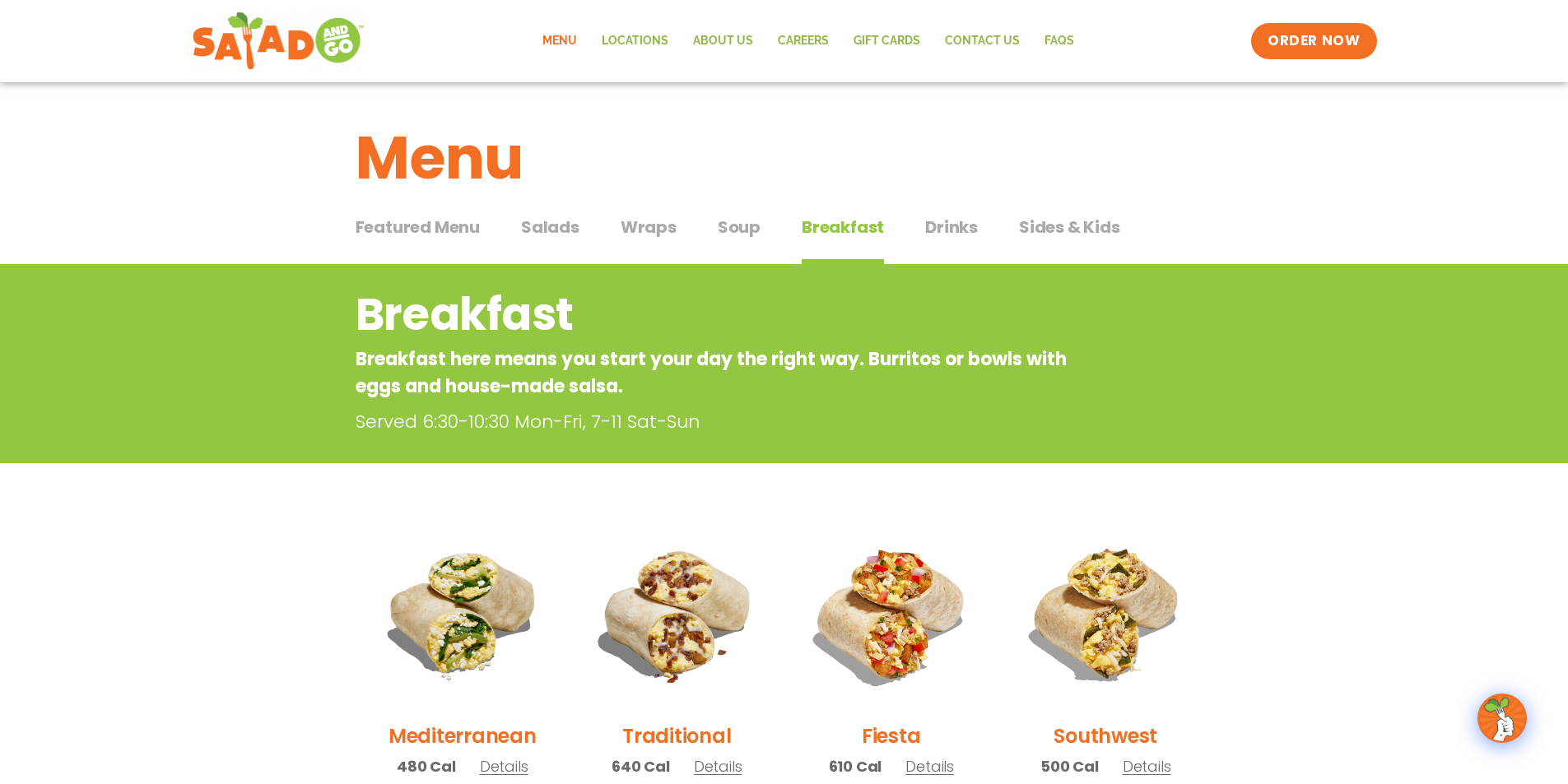
click at [962, 228] on span "Drinks" at bounding box center [951, 226] width 52 height 25
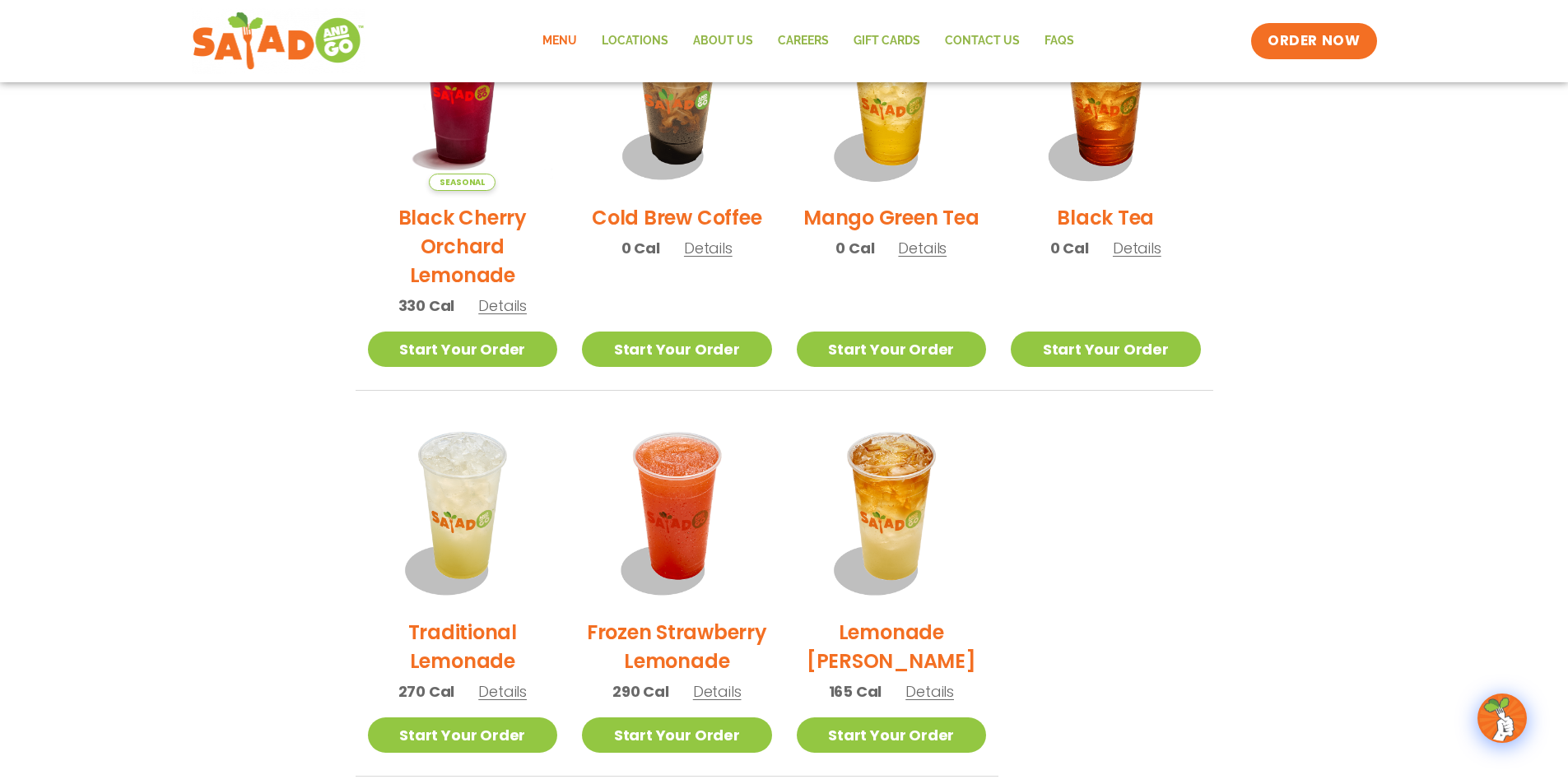
scroll to position [823, 0]
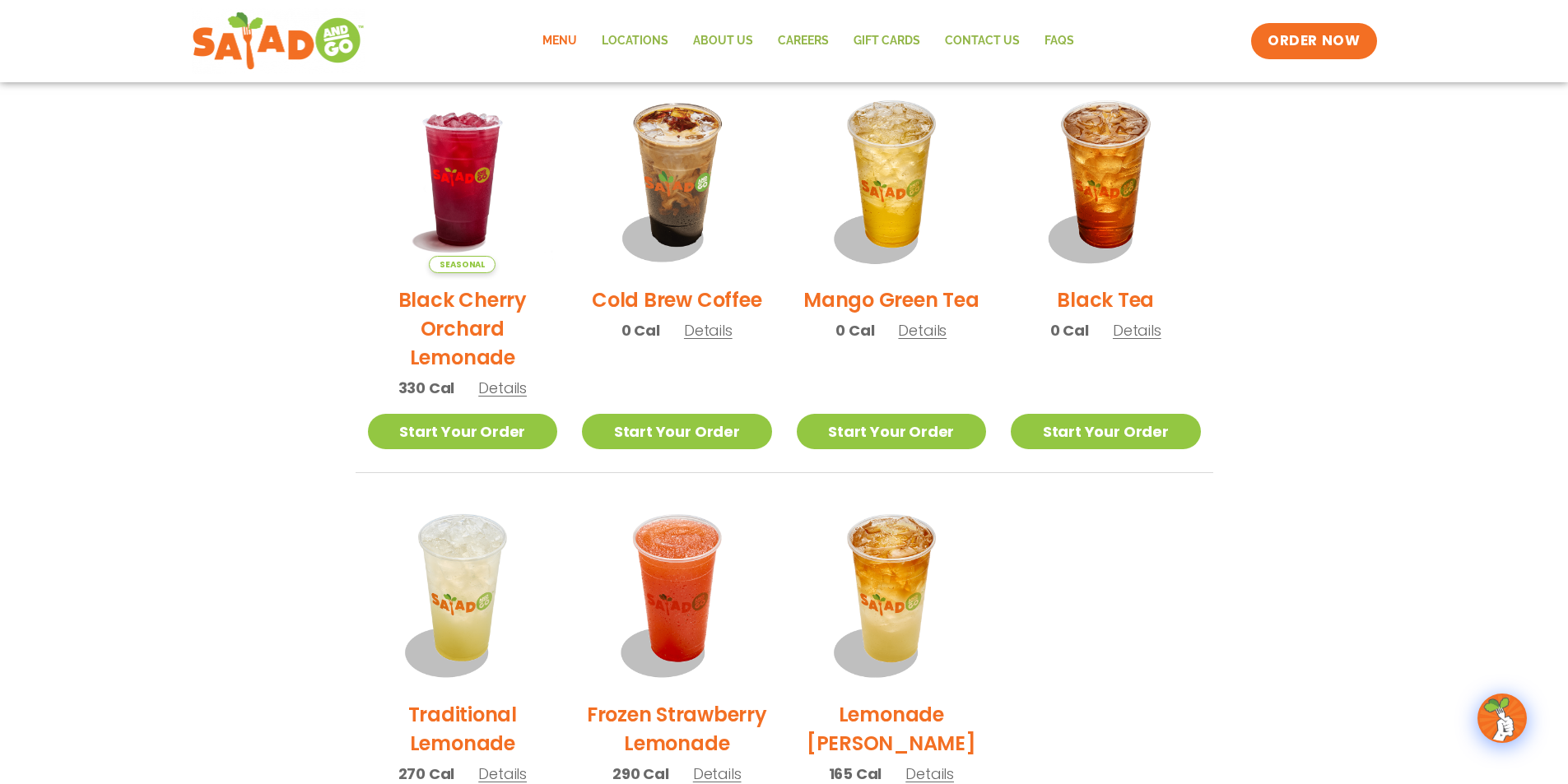
click at [915, 337] on span "Details" at bounding box center [922, 330] width 49 height 20
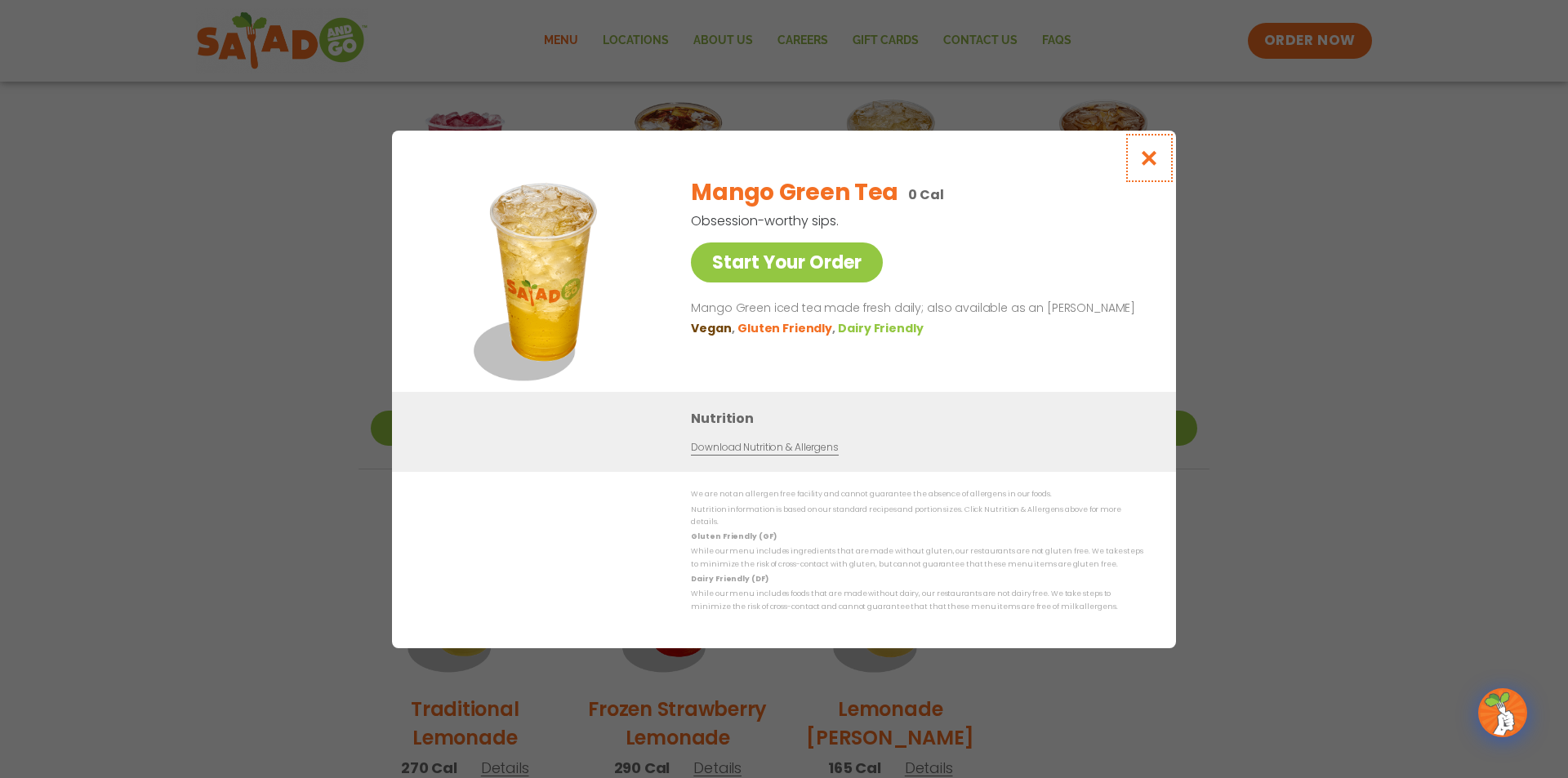
click at [1148, 157] on icon "Close modal" at bounding box center [1149, 158] width 20 height 17
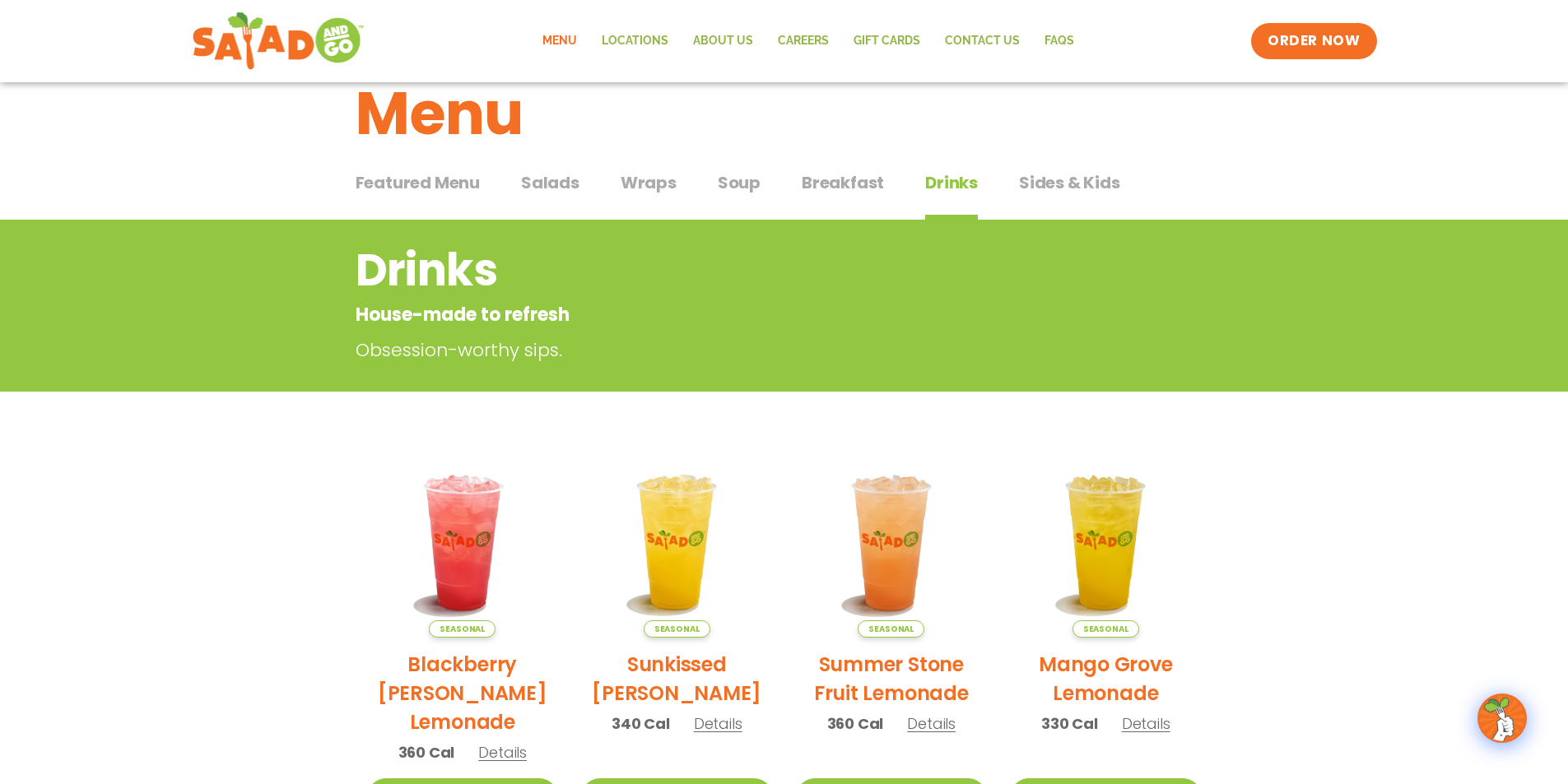
scroll to position [0, 0]
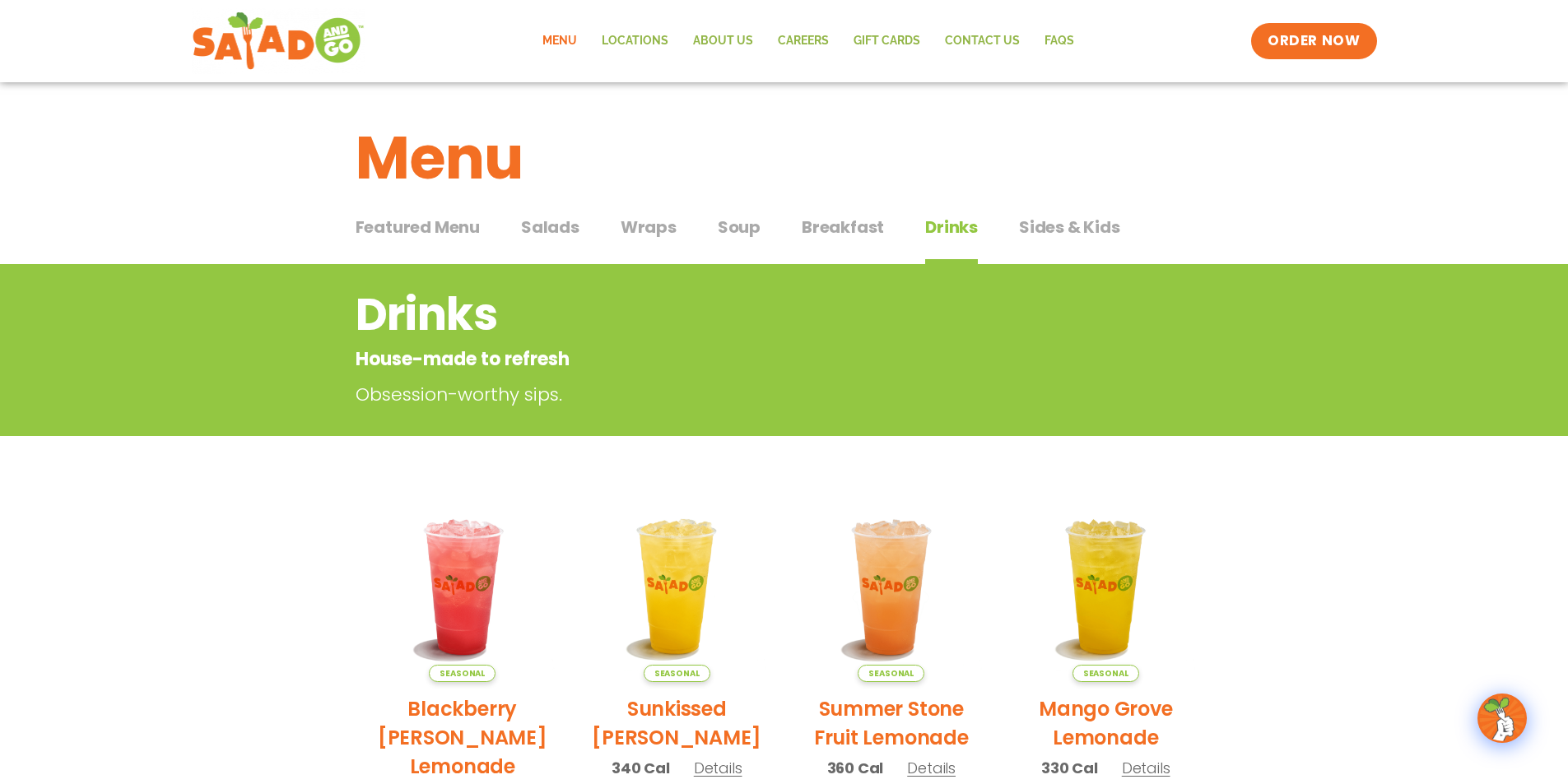
click at [857, 232] on span "Breakfast" at bounding box center [842, 226] width 82 height 25
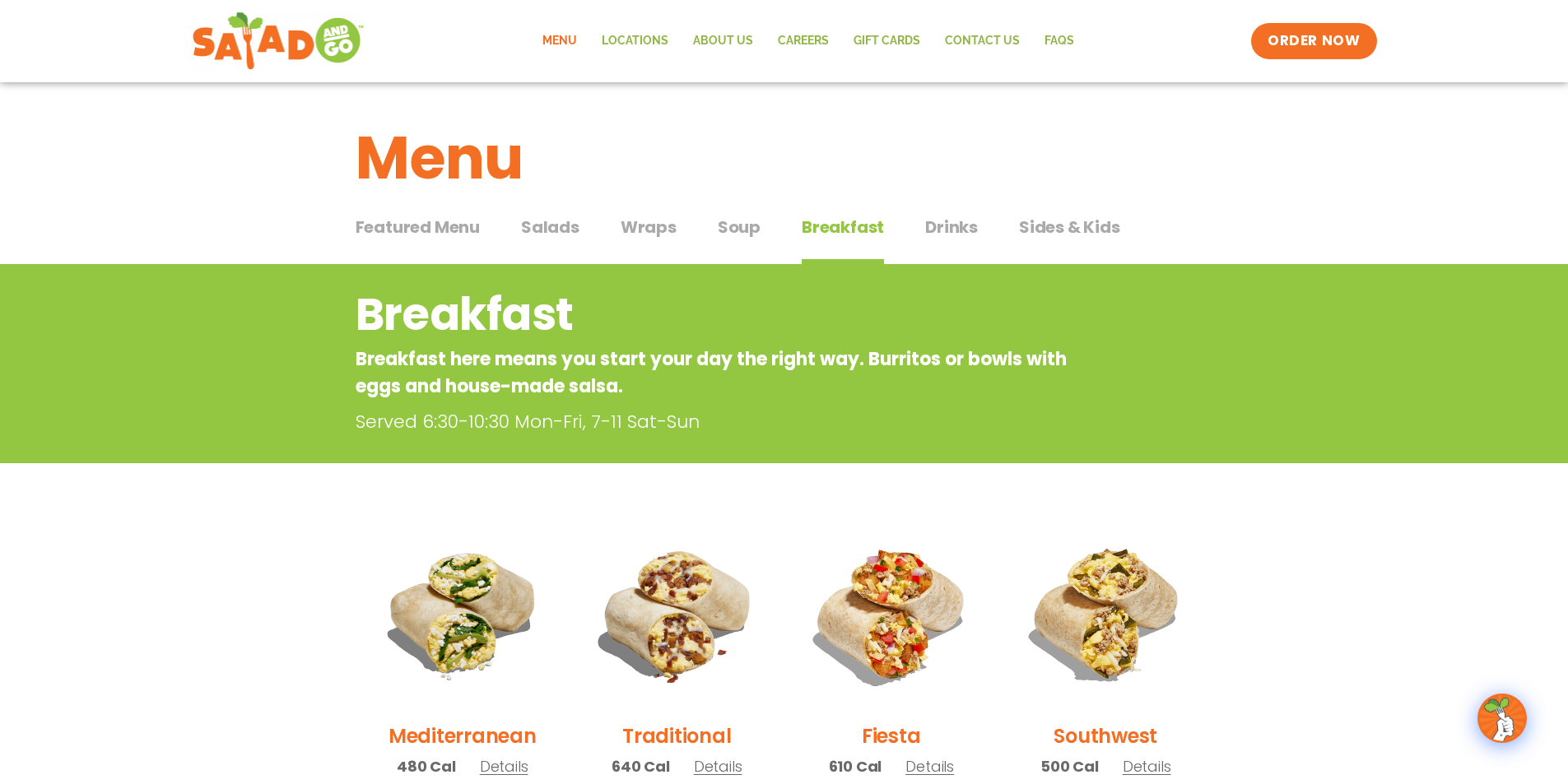
click at [741, 235] on span "Soup" at bounding box center [739, 226] width 43 height 25
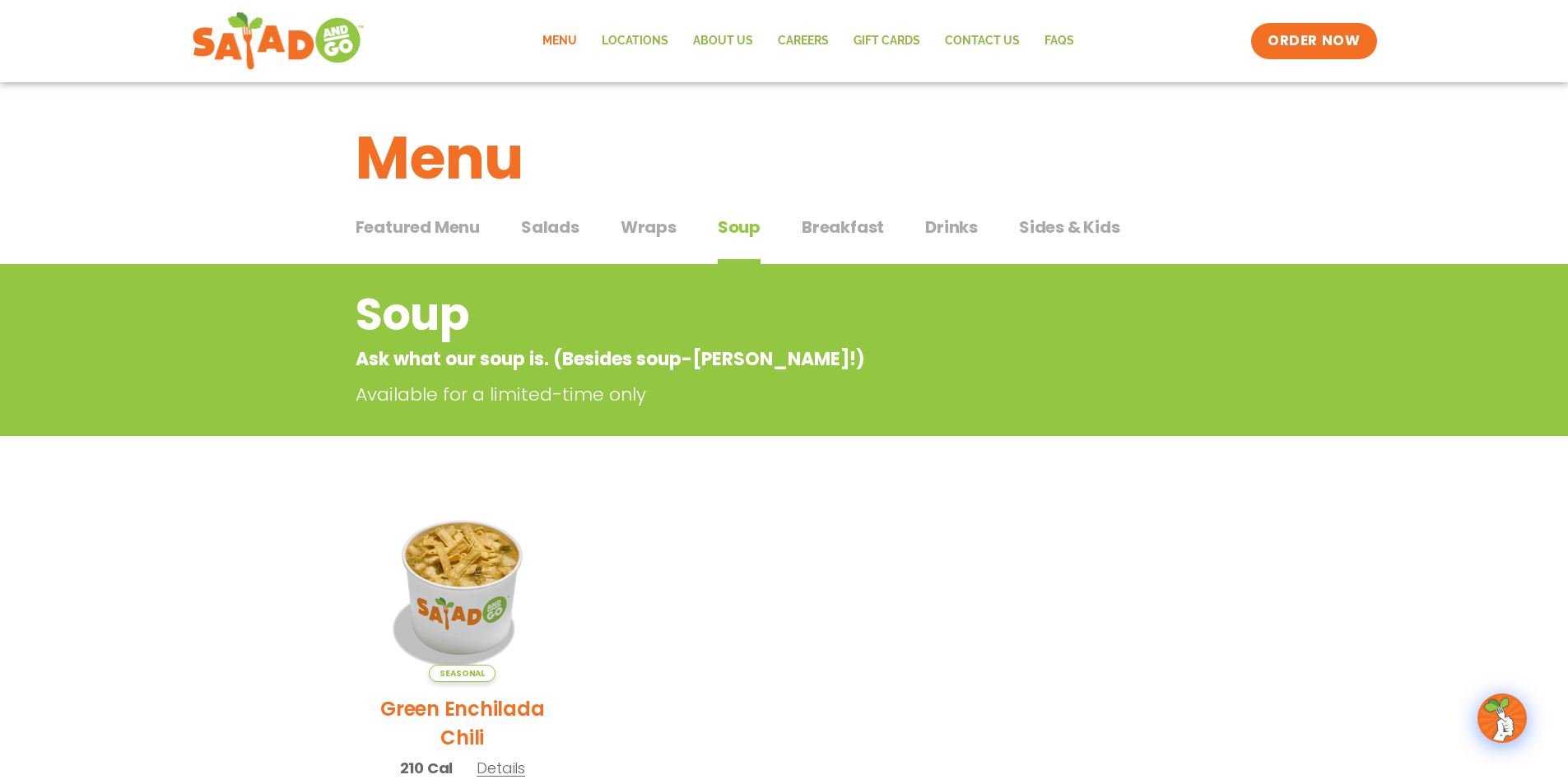
click at [658, 233] on span "Wraps" at bounding box center [648, 226] width 56 height 25
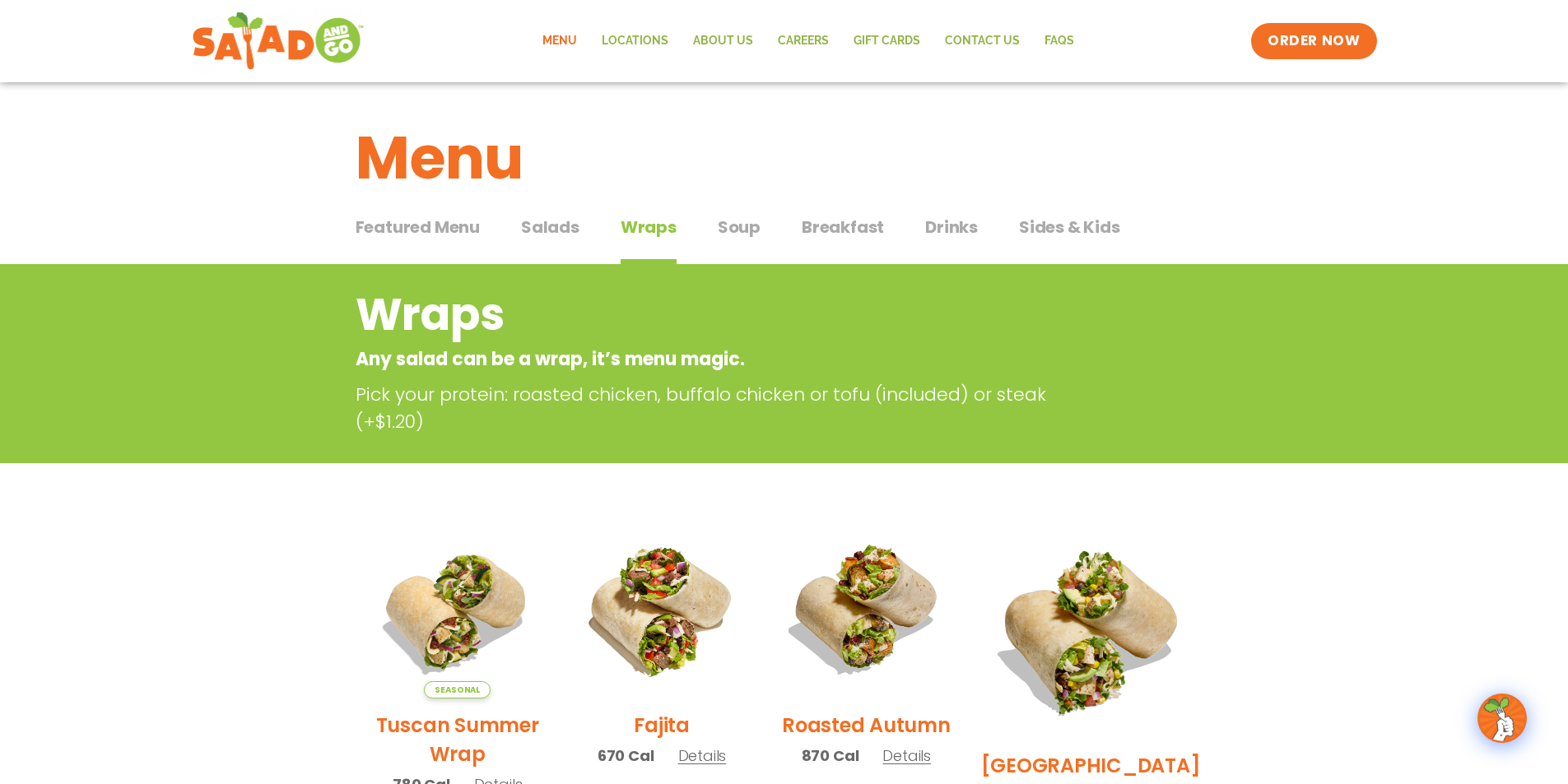
click at [538, 236] on span "Salads" at bounding box center [549, 226] width 58 height 25
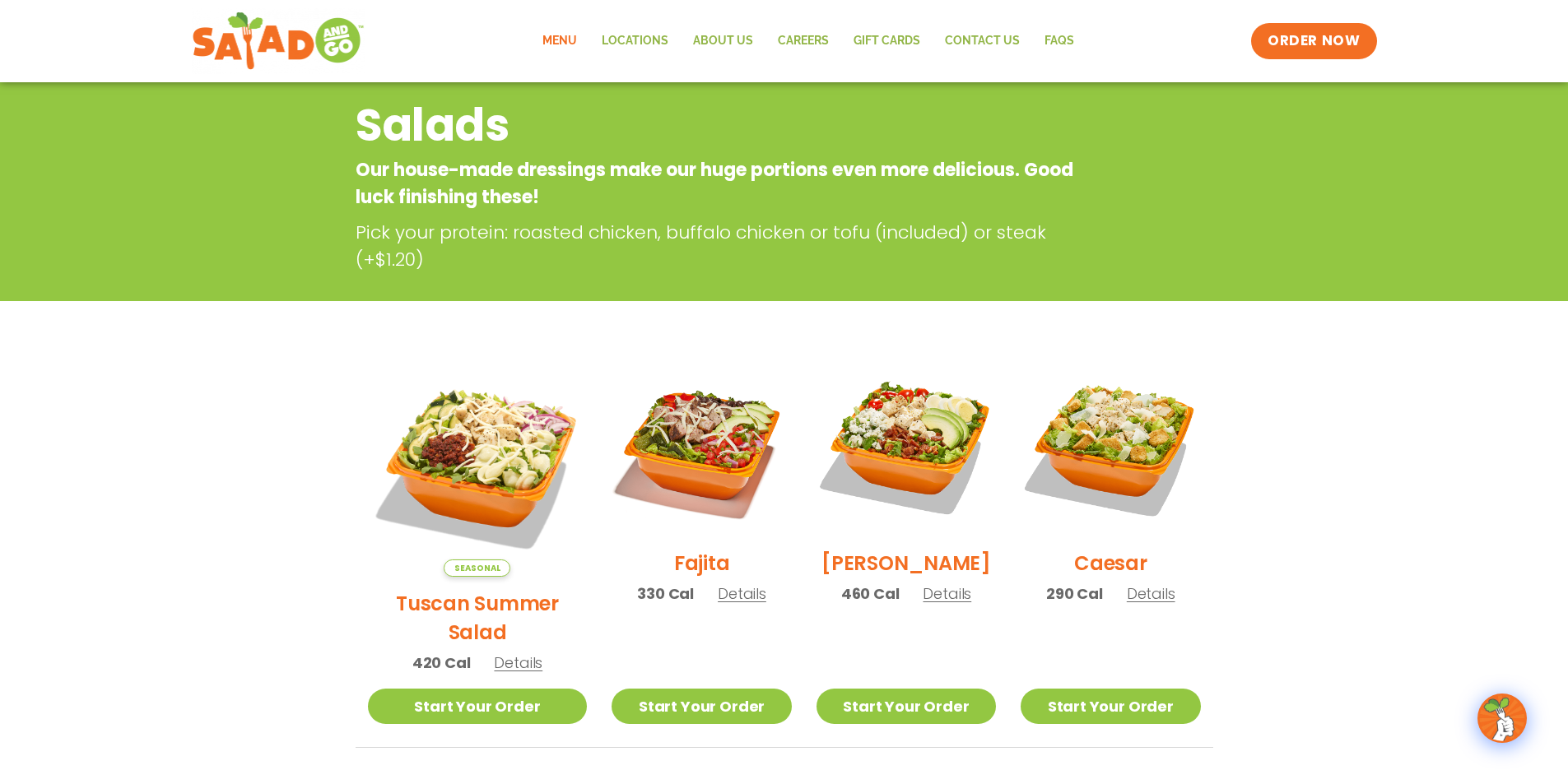
scroll to position [82, 0]
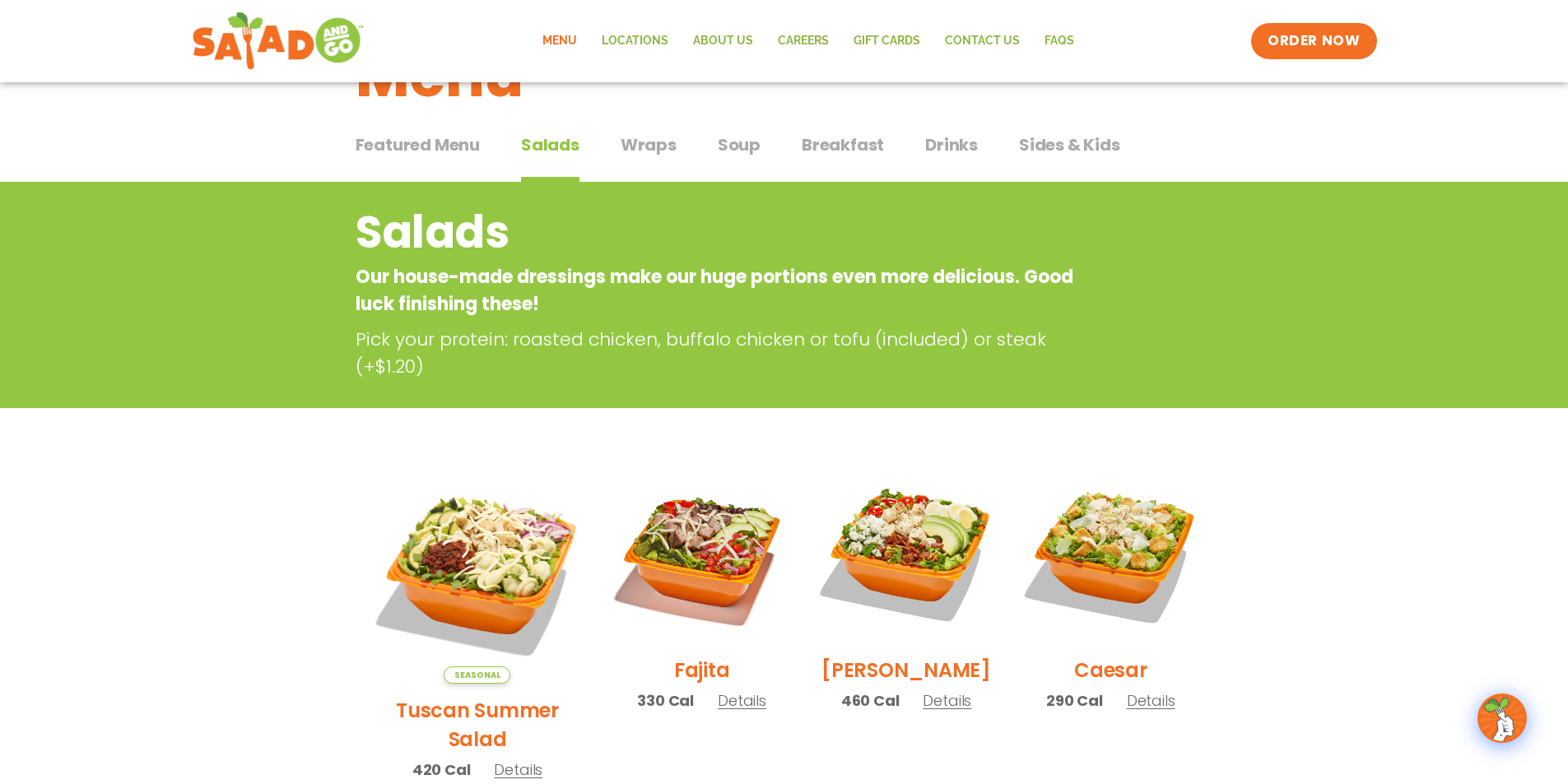
drag, startPoint x: 651, startPoint y: 140, endPoint x: 663, endPoint y: 147, distance: 13.9
click at [651, 141] on span "Wraps" at bounding box center [648, 144] width 56 height 25
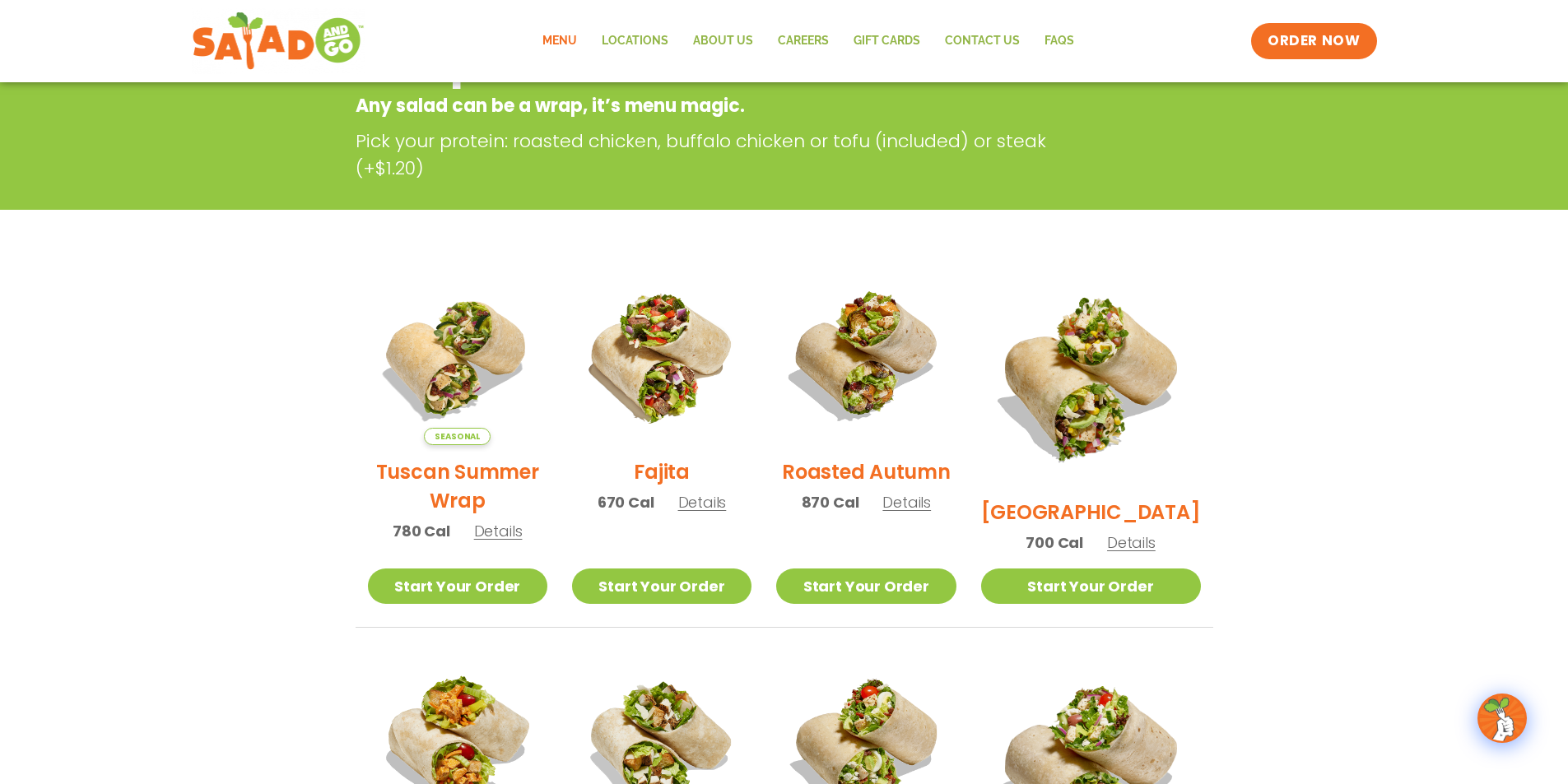
scroll to position [247, 0]
